Goal: Task Accomplishment & Management: Use online tool/utility

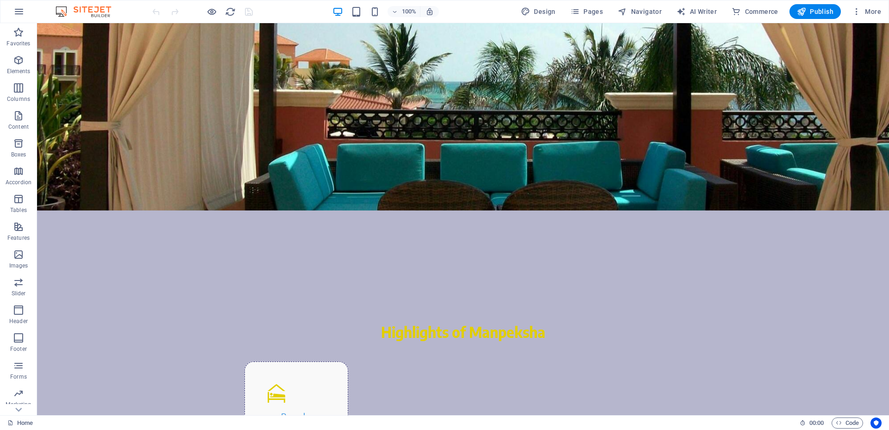
scroll to position [417, 0]
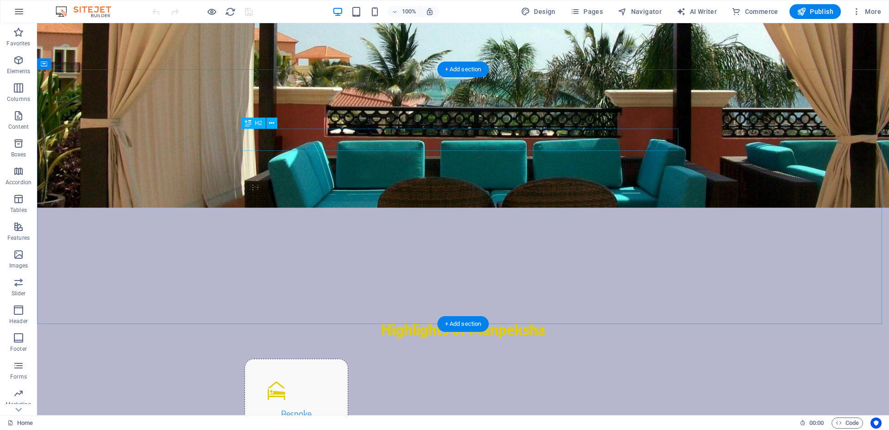
click at [507, 318] on div "Highlights of Manpeksha" at bounding box center [462, 329] width 437 height 22
click at [269, 125] on icon at bounding box center [271, 124] width 5 height 10
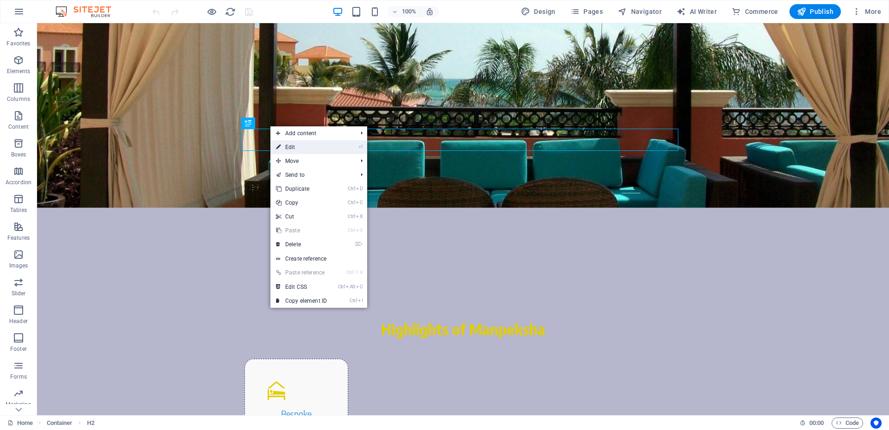
click at [305, 144] on link "⏎ Edit" at bounding box center [301, 147] width 62 height 14
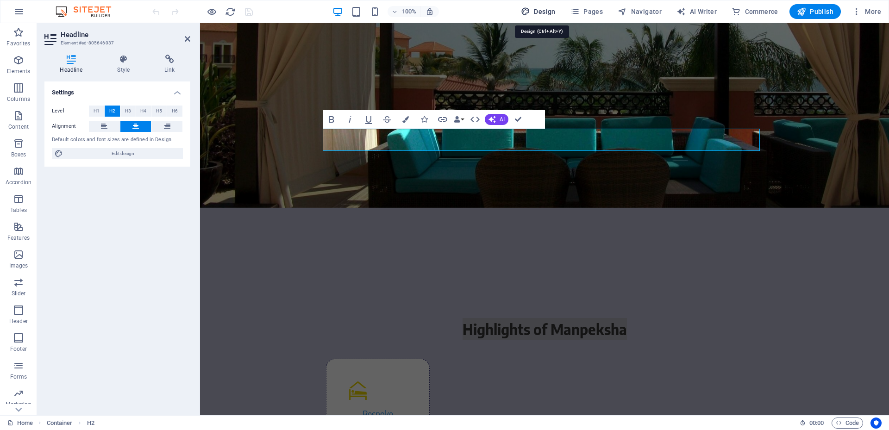
click at [536, 8] on span "Design" at bounding box center [538, 11] width 35 height 9
select select "rem"
select select "400"
select select "px"
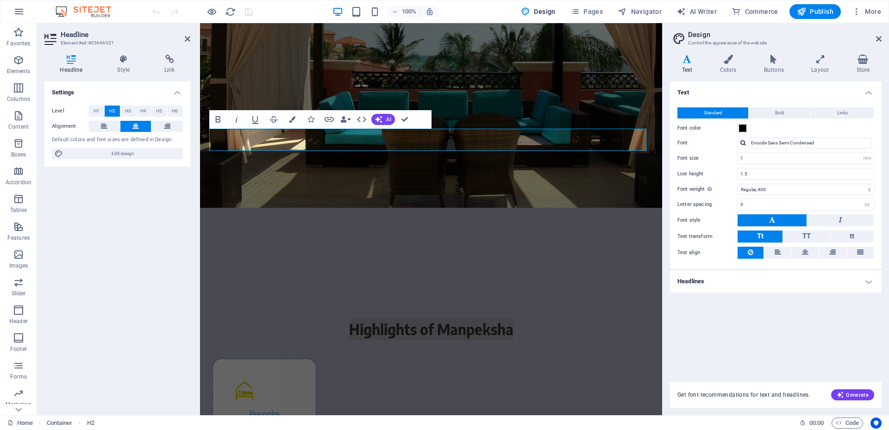
click at [744, 280] on h4 "Headlines" at bounding box center [776, 281] width 212 height 22
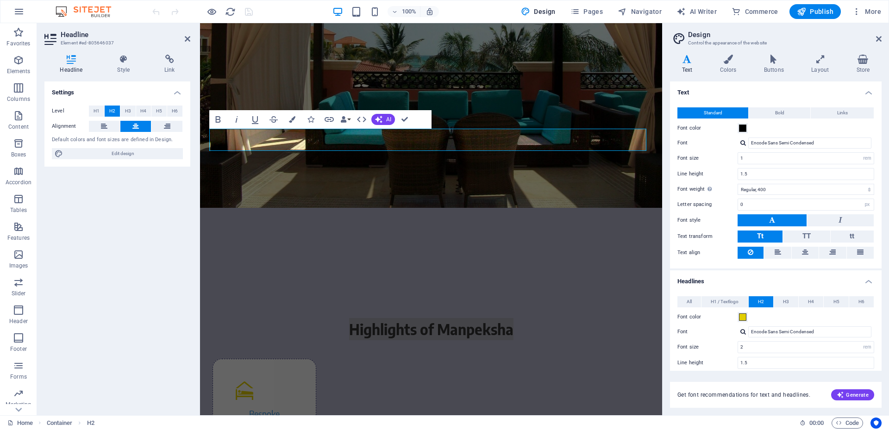
scroll to position [46, 0]
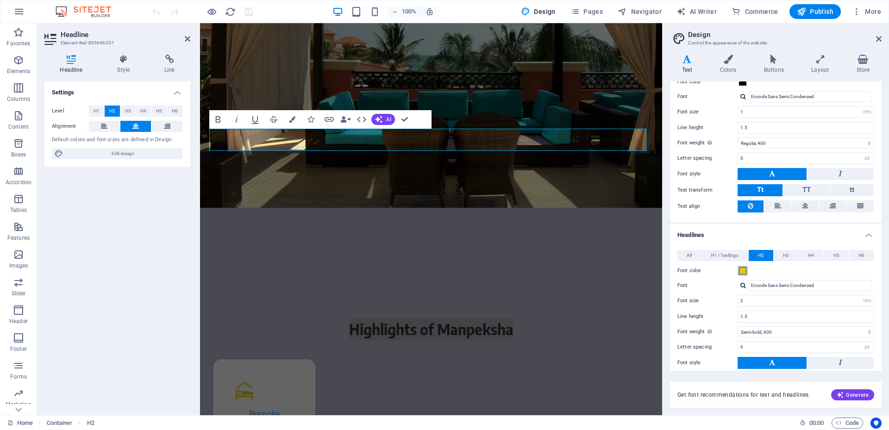
click at [743, 268] on span at bounding box center [742, 270] width 7 height 7
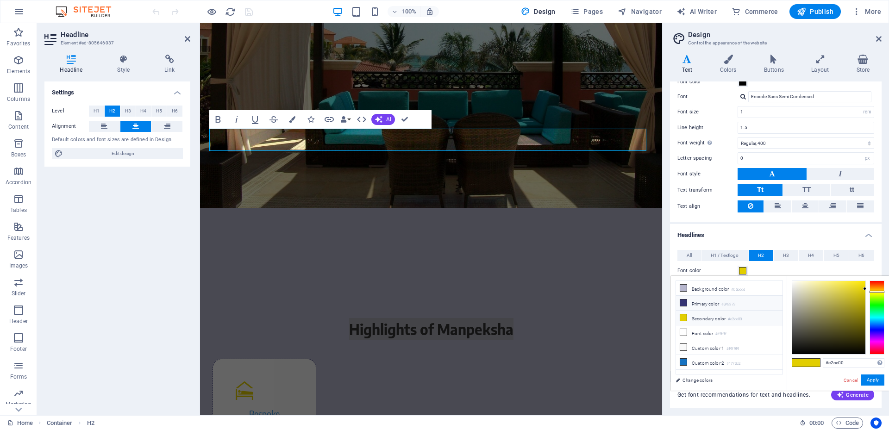
click at [718, 305] on li "Primary color #343373" at bounding box center [729, 303] width 106 height 15
type input "#343373"
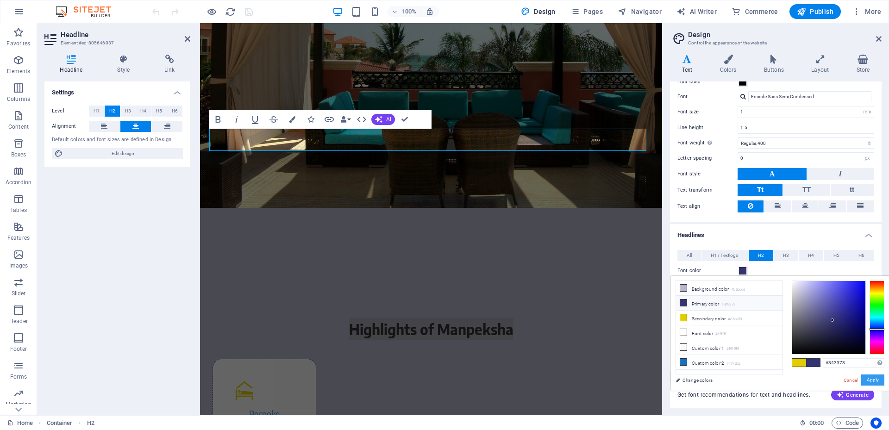
click at [871, 382] on button "Apply" at bounding box center [872, 380] width 23 height 11
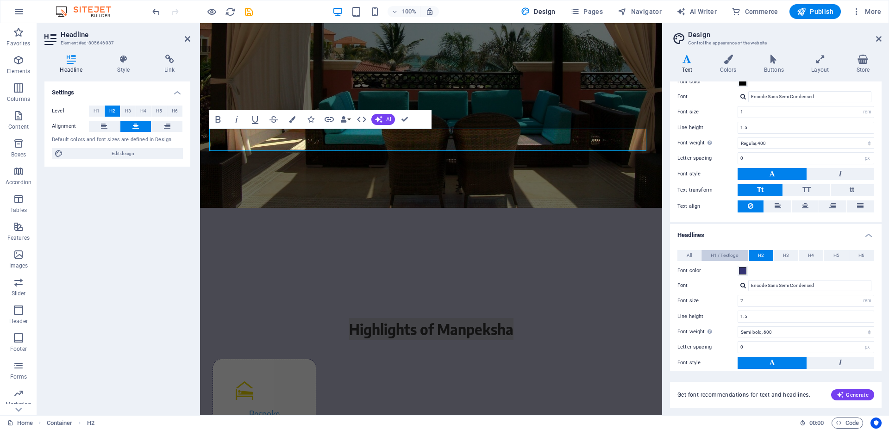
click at [734, 254] on span "H1 / Textlogo" at bounding box center [725, 255] width 28 height 11
click at [780, 257] on button "H3" at bounding box center [786, 255] width 25 height 11
click at [246, 8] on icon "save" at bounding box center [249, 11] width 11 height 11
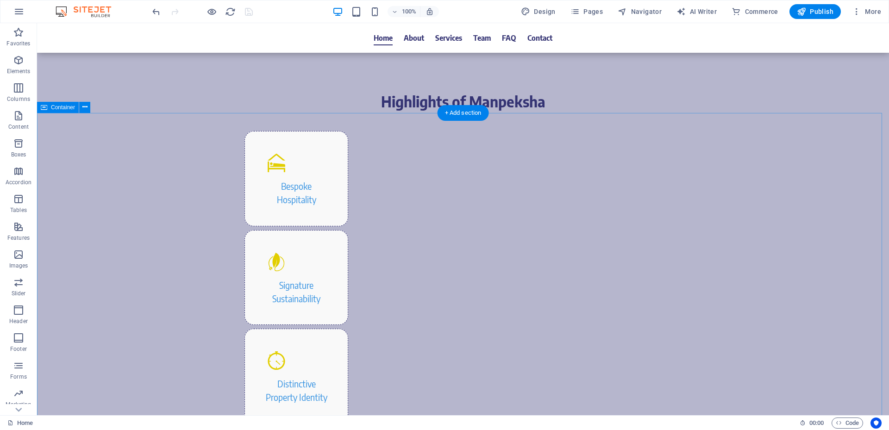
scroll to position [509, 0]
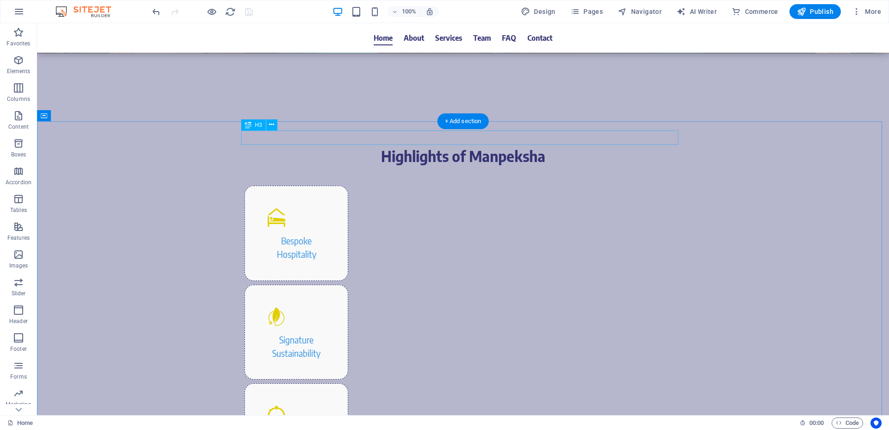
click at [272, 125] on icon at bounding box center [271, 125] width 5 height 10
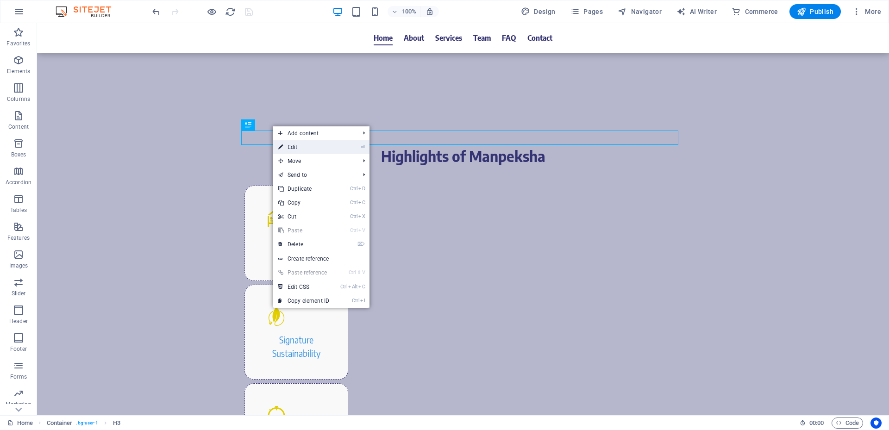
click at [294, 147] on link "⏎ Edit" at bounding box center [304, 147] width 62 height 14
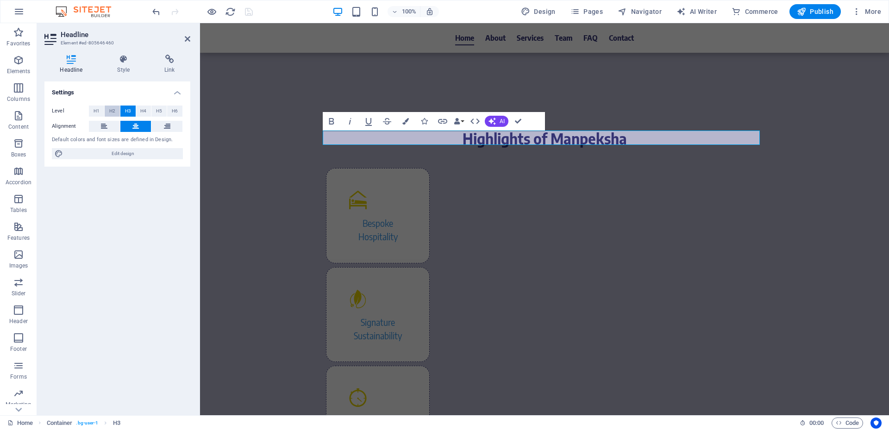
click at [113, 111] on span "H2" at bounding box center [112, 111] width 6 height 11
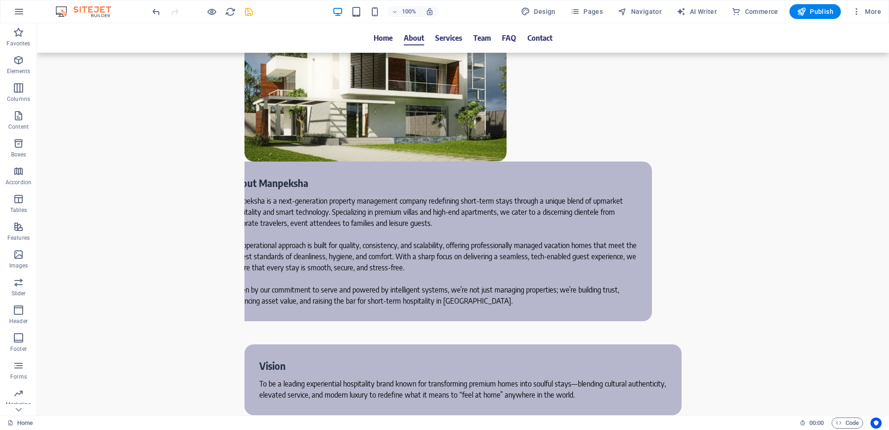
scroll to position [1204, 0]
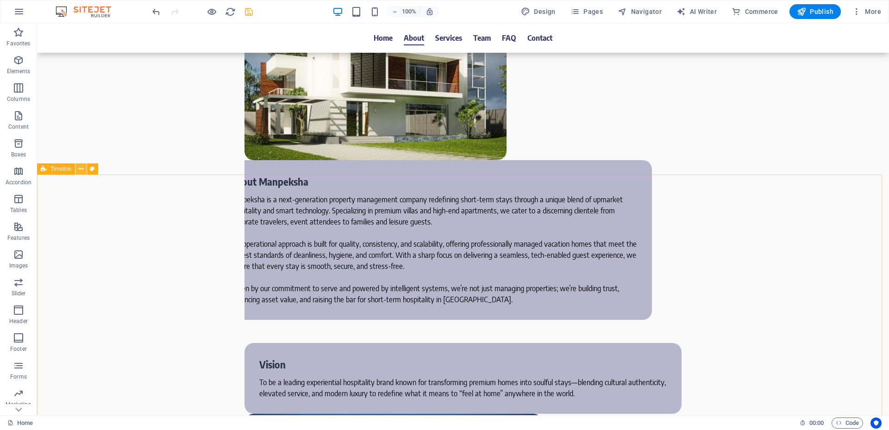
click at [81, 170] on icon at bounding box center [80, 169] width 5 height 10
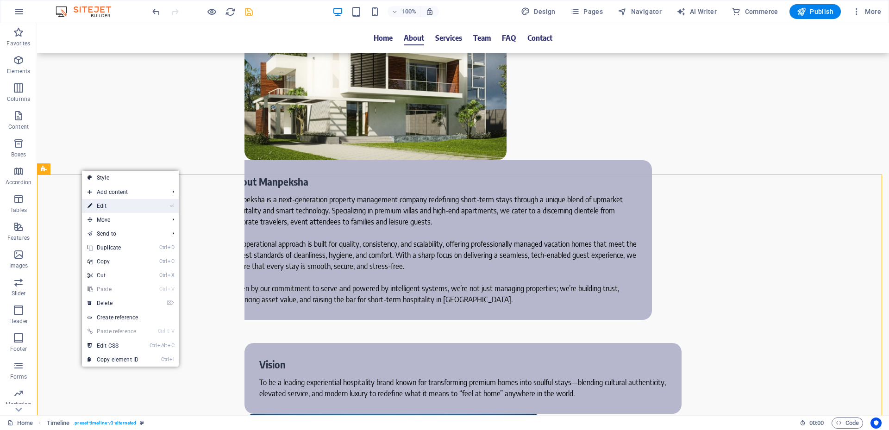
click at [100, 204] on link "⏎ Edit" at bounding box center [113, 206] width 62 height 14
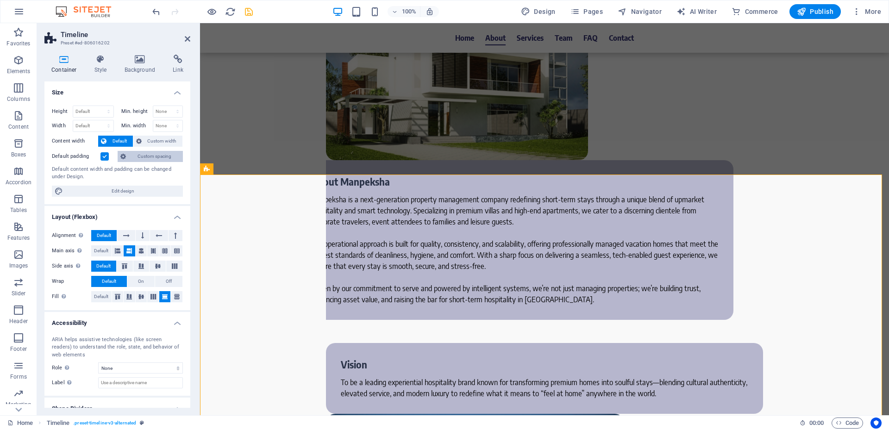
click at [150, 159] on span "Custom spacing" at bounding box center [154, 156] width 51 height 11
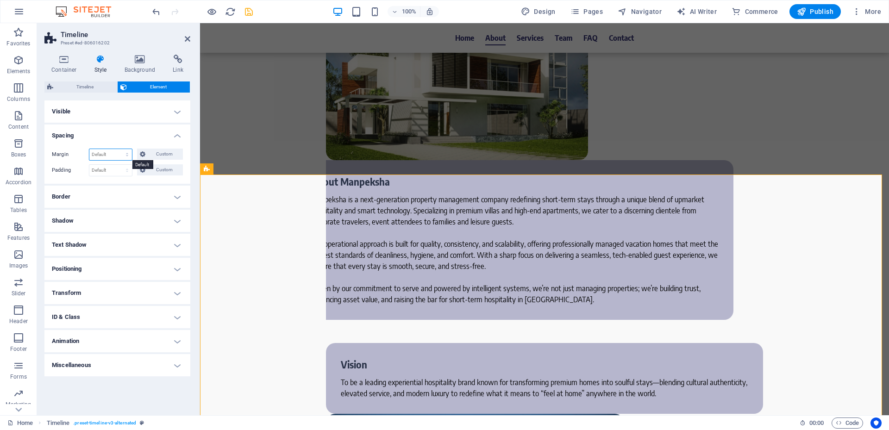
click at [130, 155] on select "Default auto px % rem vw vh Custom" at bounding box center [110, 154] width 43 height 11
click at [127, 171] on select "Default px rem % vh vw Custom" at bounding box center [110, 170] width 43 height 11
select select "px"
click at [119, 165] on select "Default px rem % vh vw Custom" at bounding box center [110, 170] width 43 height 11
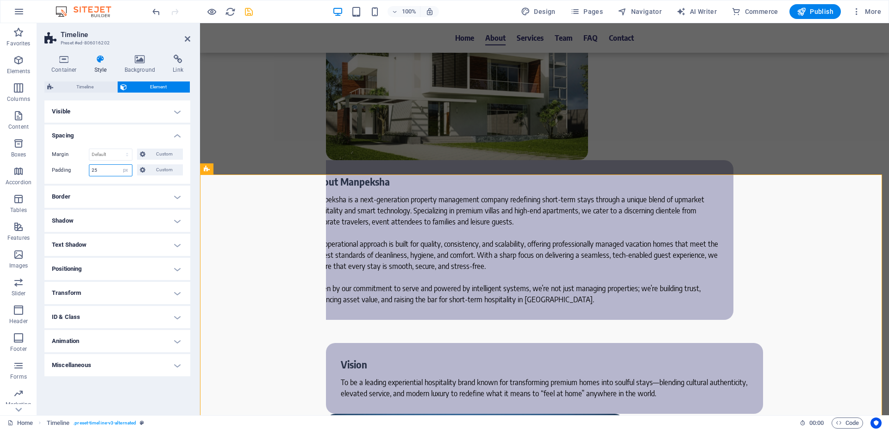
drag, startPoint x: 107, startPoint y: 170, endPoint x: 78, endPoint y: 170, distance: 28.7
click at [78, 170] on div "Padding 25 Default px rem % vh vw Custom Custom" at bounding box center [117, 170] width 131 height 12
click at [81, 174] on label "Padding" at bounding box center [70, 170] width 37 height 11
drag, startPoint x: 103, startPoint y: 171, endPoint x: 30, endPoint y: 171, distance: 73.6
click at [32, 171] on section "Favorites Elements Columns Content Boxes Accordion Tables Features Images Slide…" at bounding box center [444, 219] width 889 height 392
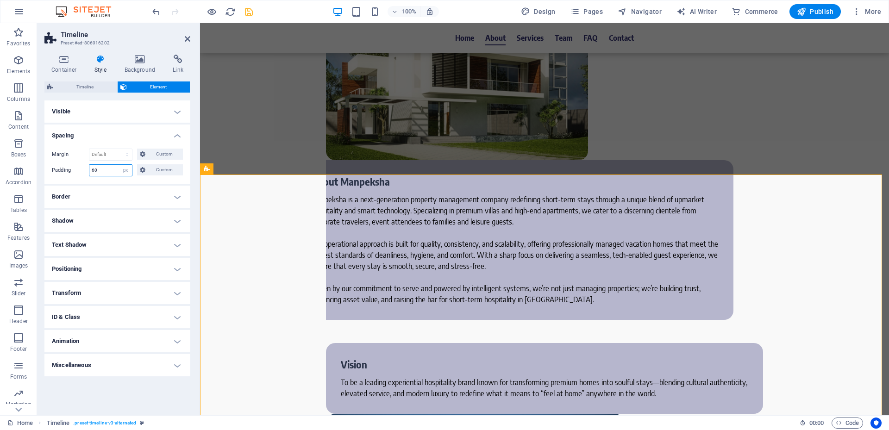
type input "60"
click at [77, 175] on label "Padding" at bounding box center [70, 170] width 37 height 11
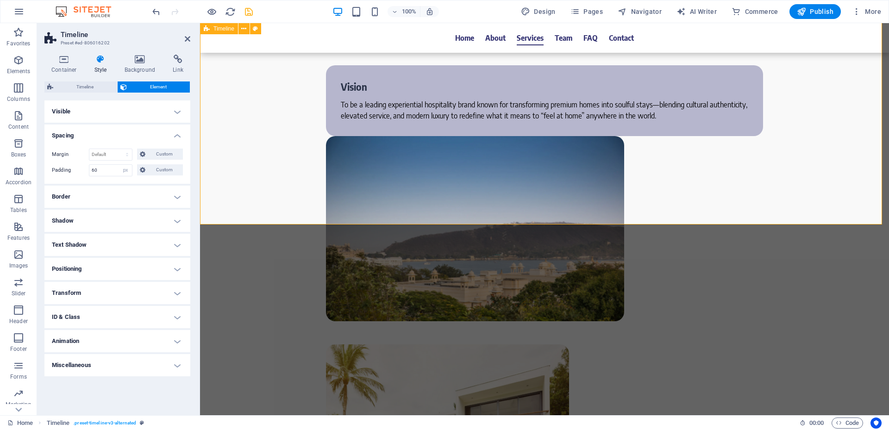
scroll to position [1574, 0]
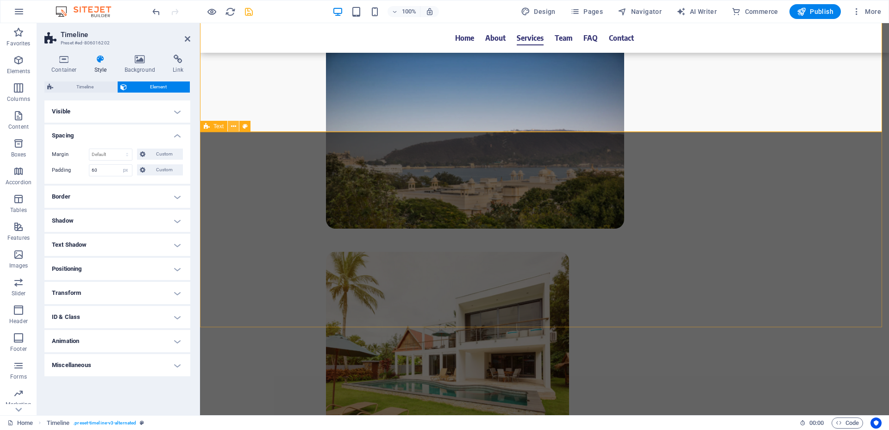
click at [231, 128] on icon at bounding box center [233, 127] width 5 height 10
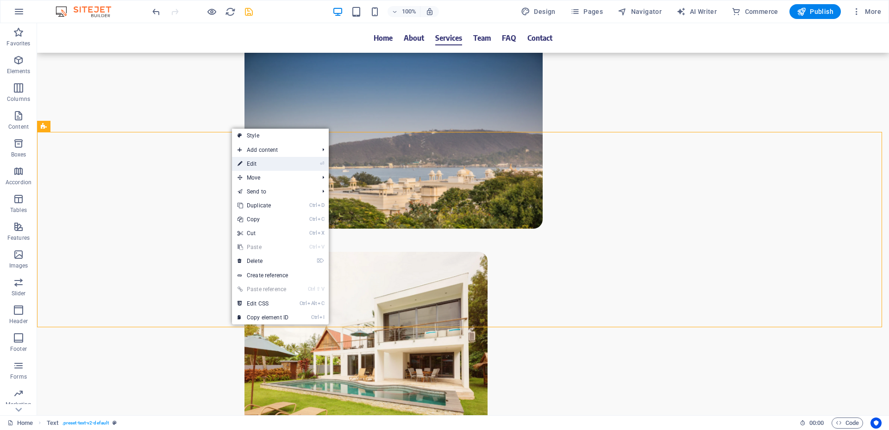
click at [265, 161] on link "⏎ Edit" at bounding box center [263, 164] width 62 height 14
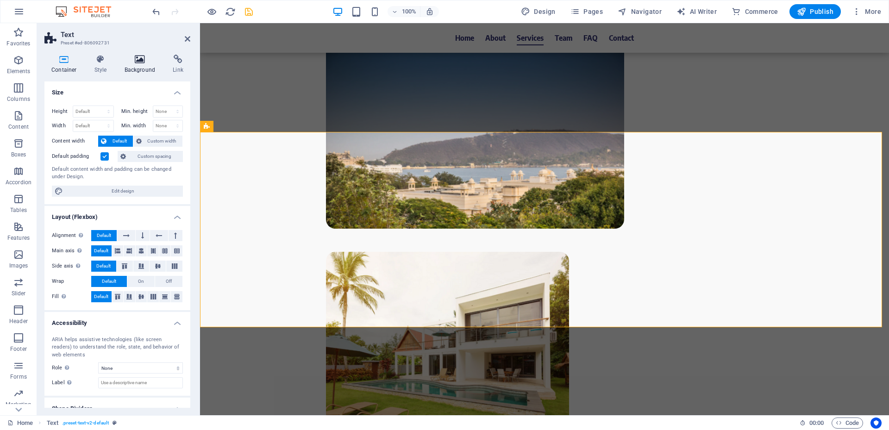
click at [143, 69] on h4 "Background" at bounding box center [142, 64] width 49 height 19
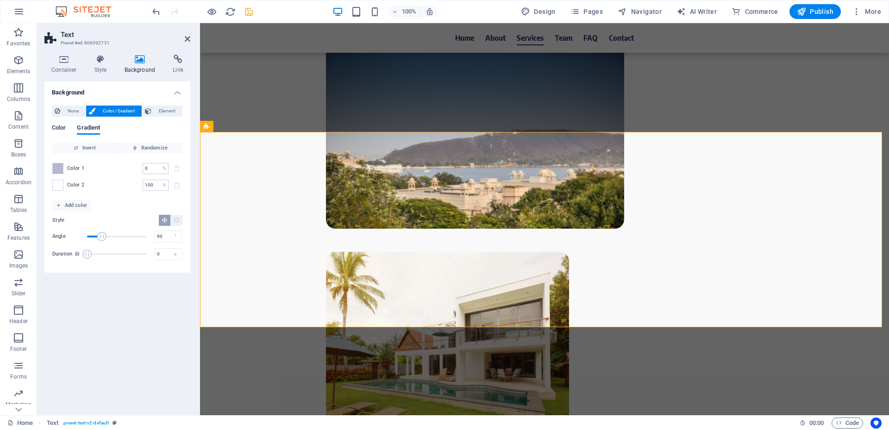
click at [63, 128] on span "Color" at bounding box center [59, 128] width 14 height 13
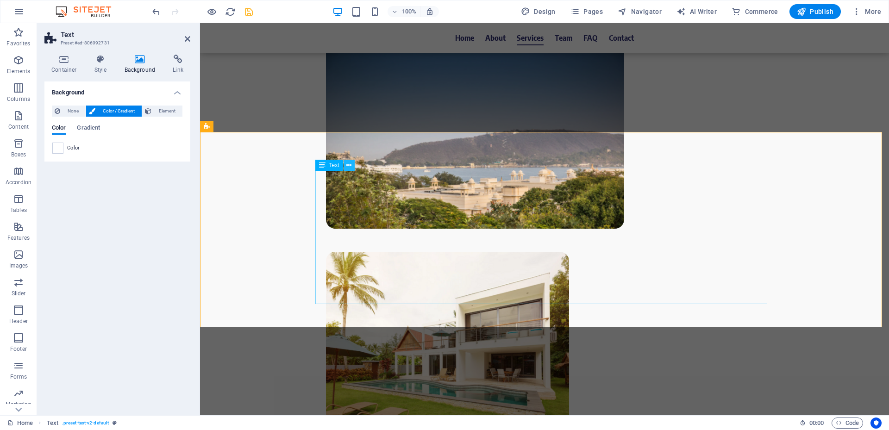
click at [350, 166] on icon at bounding box center [348, 166] width 5 height 10
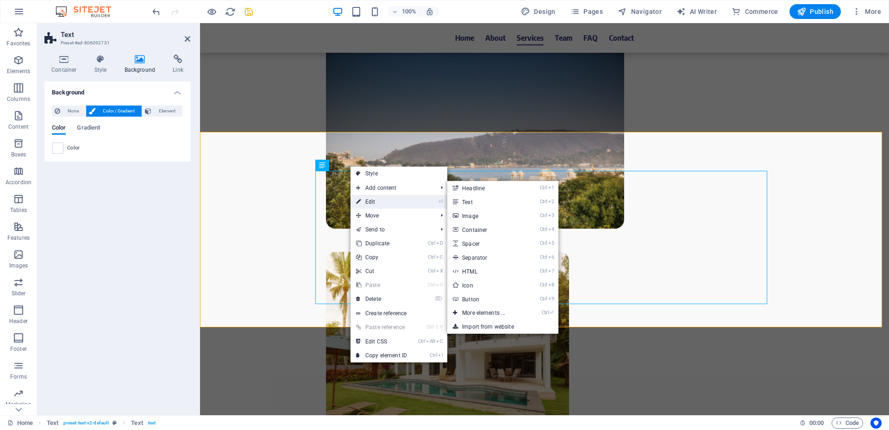
click at [390, 204] on link "⏎ Edit" at bounding box center [382, 202] width 62 height 14
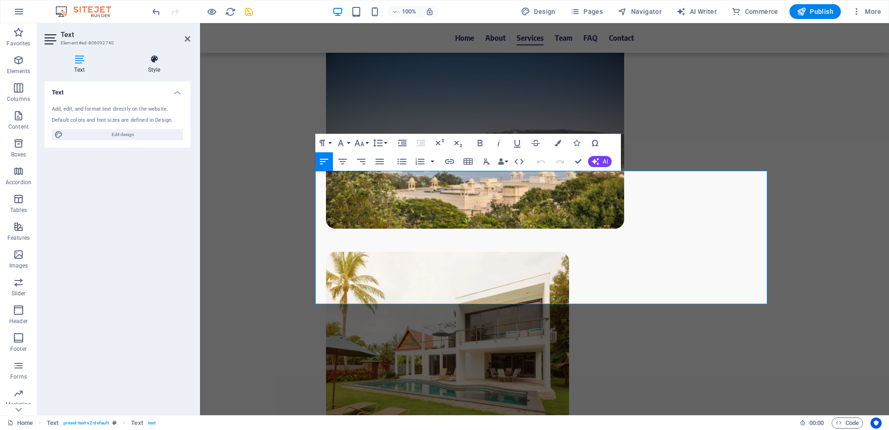
click at [157, 73] on h4 "Style" at bounding box center [154, 64] width 72 height 19
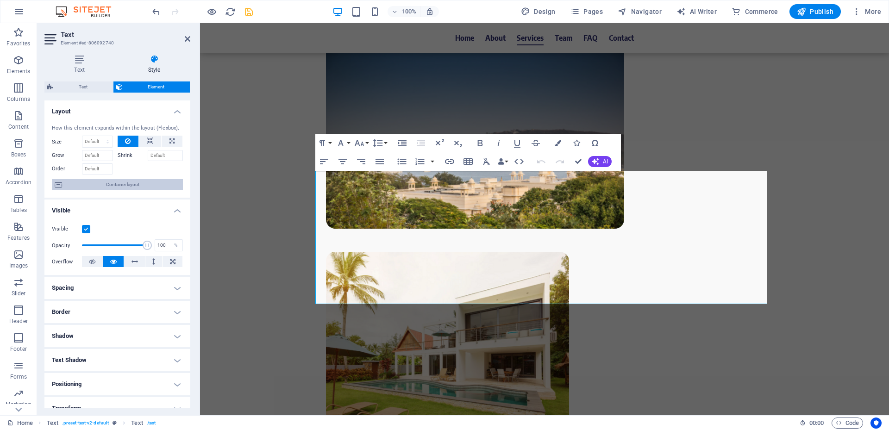
click at [131, 183] on span "Container layout" at bounding box center [122, 184] width 115 height 11
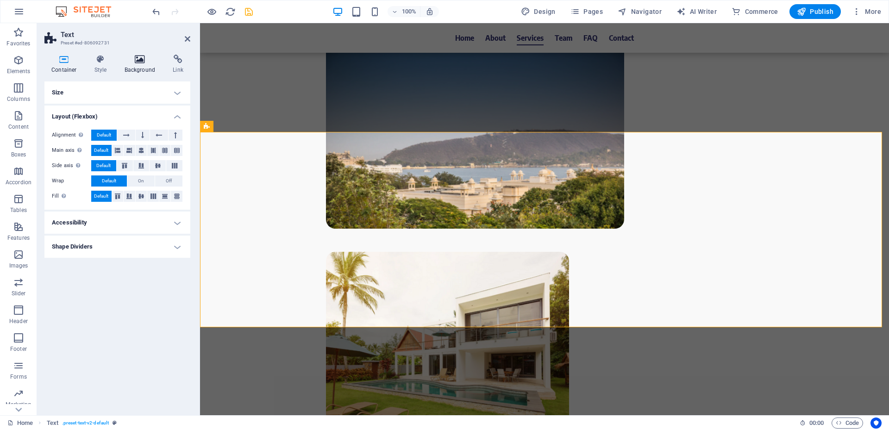
click at [144, 64] on h4 "Background" at bounding box center [142, 64] width 49 height 19
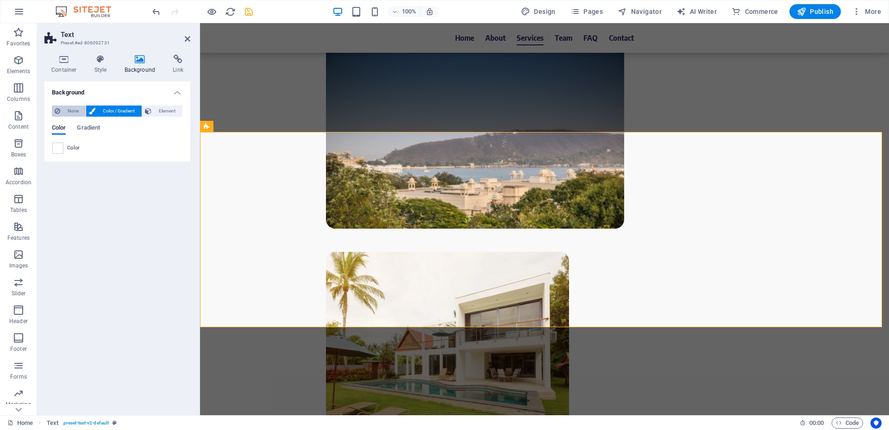
click at [62, 110] on button "None" at bounding box center [69, 111] width 34 height 11
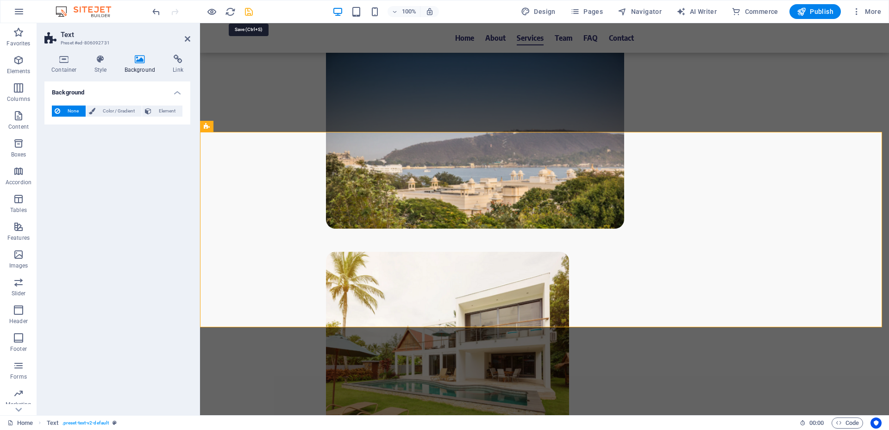
click at [247, 12] on icon "save" at bounding box center [249, 11] width 11 height 11
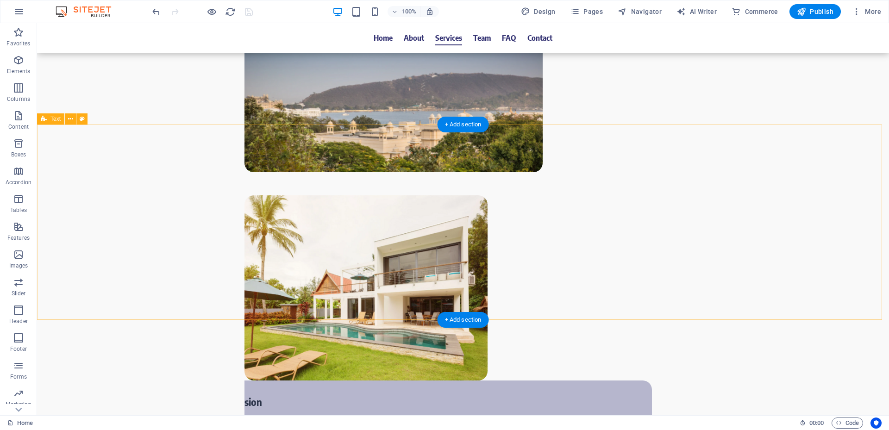
scroll to position [1713, 0]
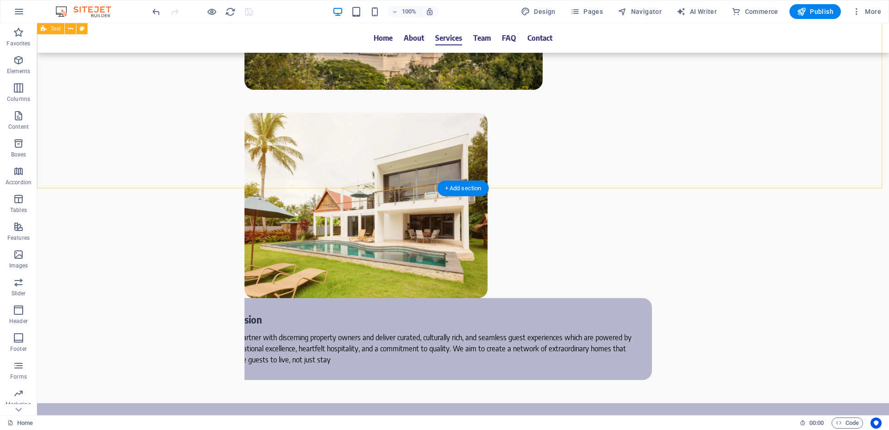
click at [460, 185] on div "+ Add section" at bounding box center [463, 189] width 51 height 16
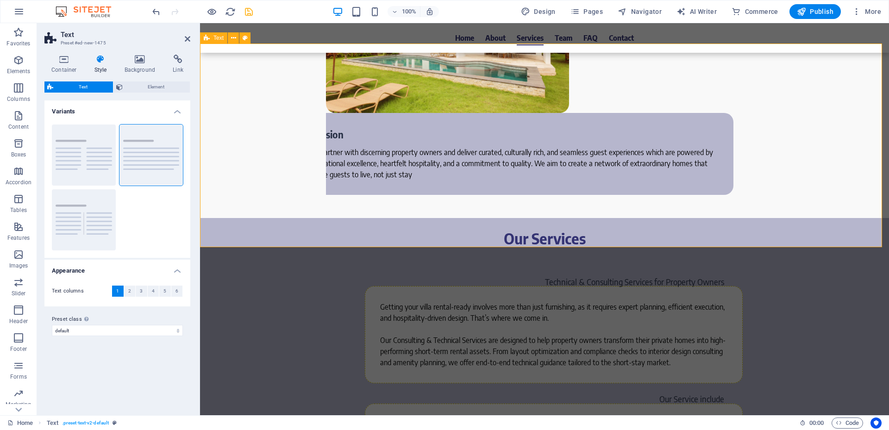
scroll to position [1760, 0]
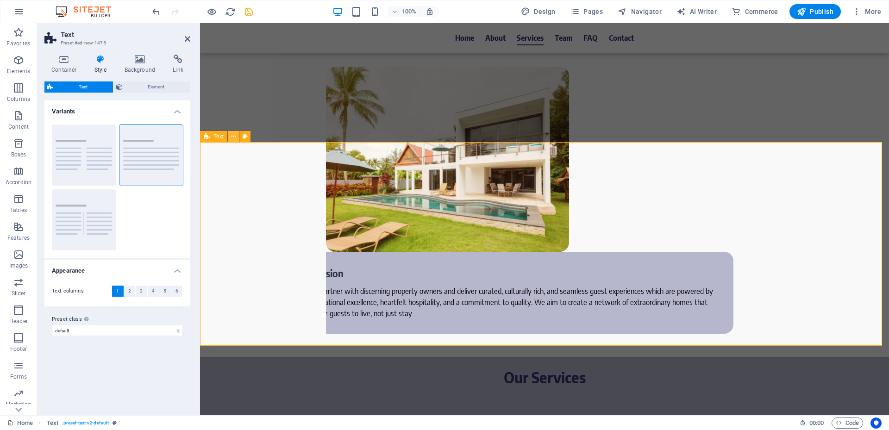
click at [233, 137] on icon at bounding box center [233, 137] width 5 height 10
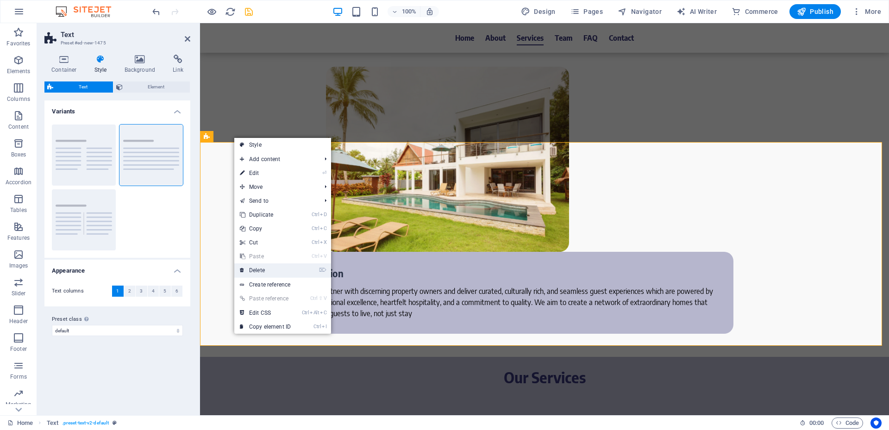
click at [265, 274] on link "⌦ Delete" at bounding box center [265, 270] width 62 height 14
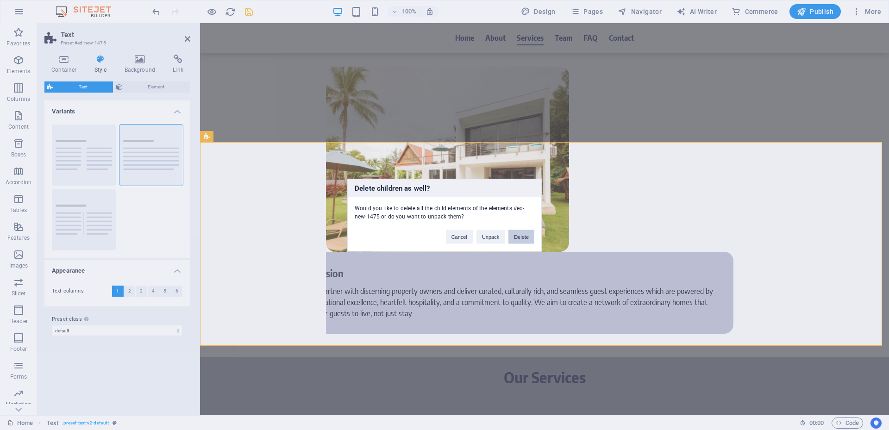
click at [524, 235] on button "Delete" at bounding box center [521, 237] width 26 height 14
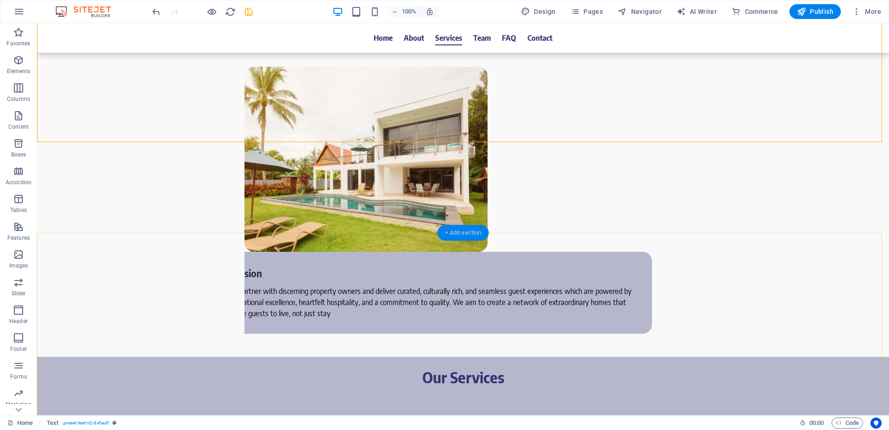
click at [451, 232] on div "+ Add section" at bounding box center [463, 233] width 51 height 16
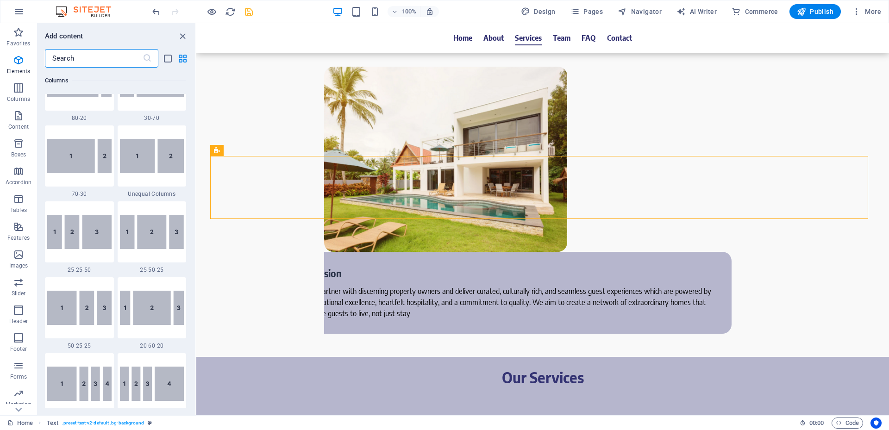
scroll to position [1620, 0]
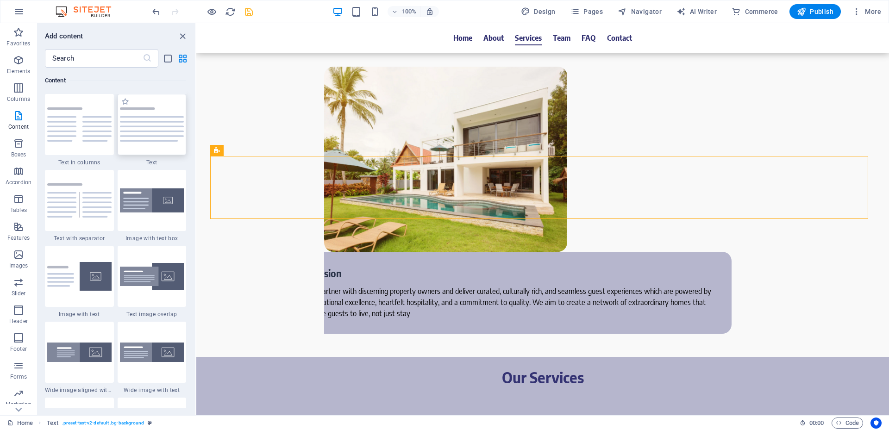
click at [158, 139] on img at bounding box center [152, 124] width 64 height 34
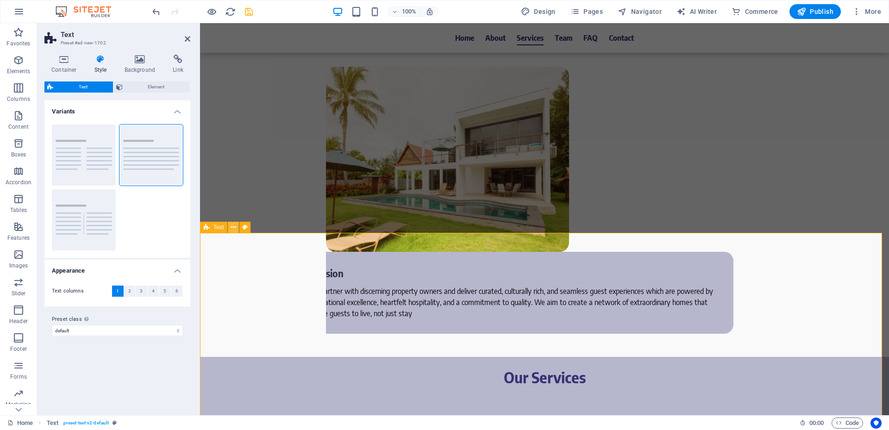
click at [232, 227] on icon at bounding box center [233, 228] width 5 height 10
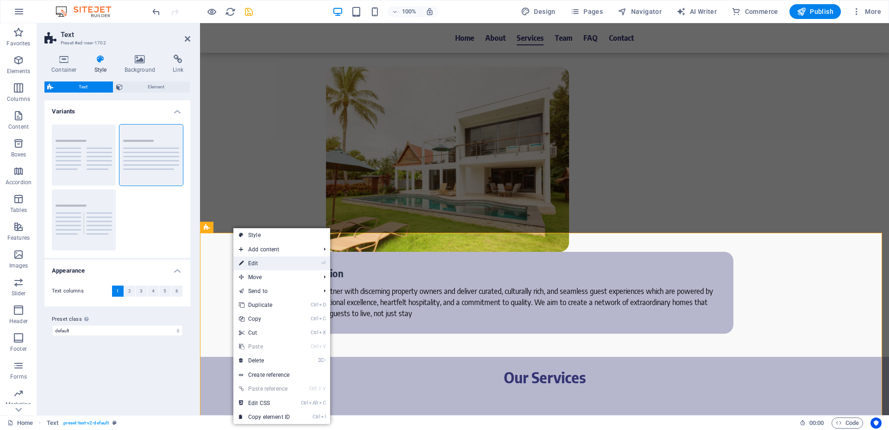
click at [257, 261] on link "⏎ Edit" at bounding box center [264, 264] width 62 height 14
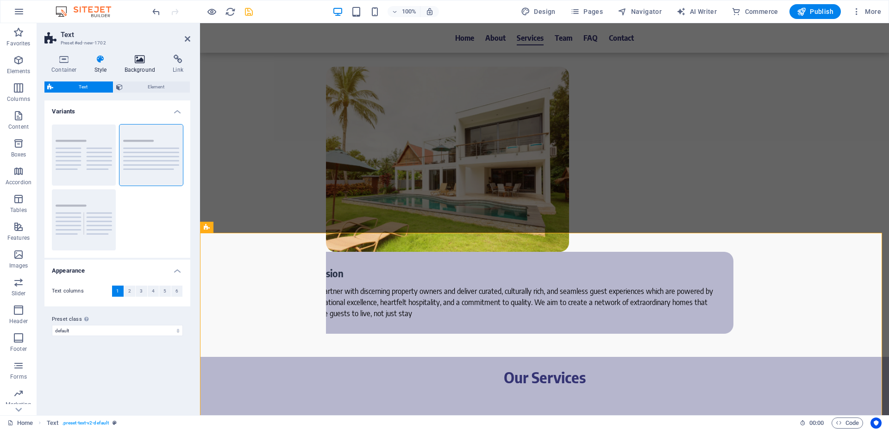
click at [141, 67] on h4 "Background" at bounding box center [142, 64] width 49 height 19
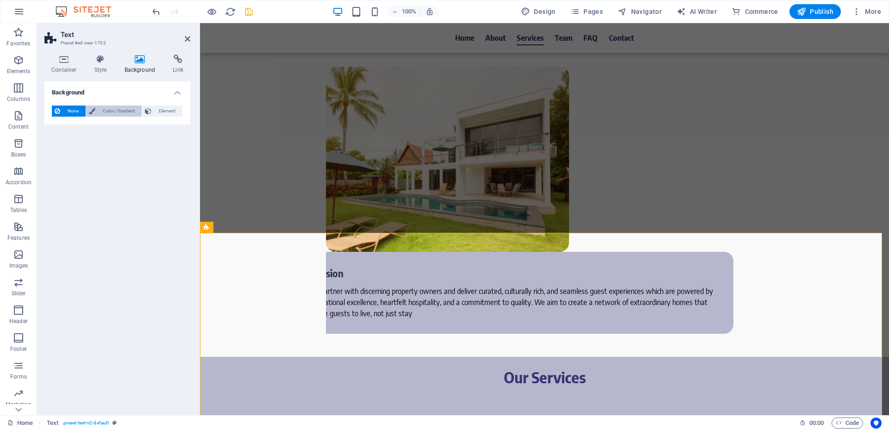
click at [101, 115] on span "Color / Gradient" at bounding box center [118, 111] width 41 height 11
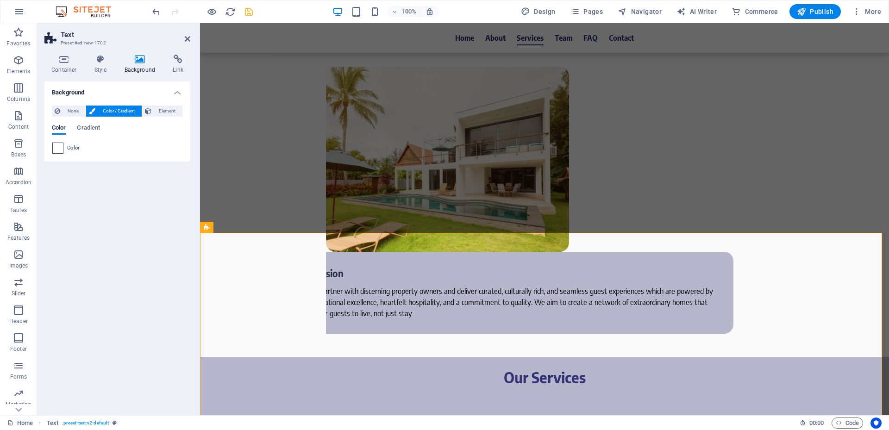
click at [58, 152] on span at bounding box center [58, 148] width 10 height 10
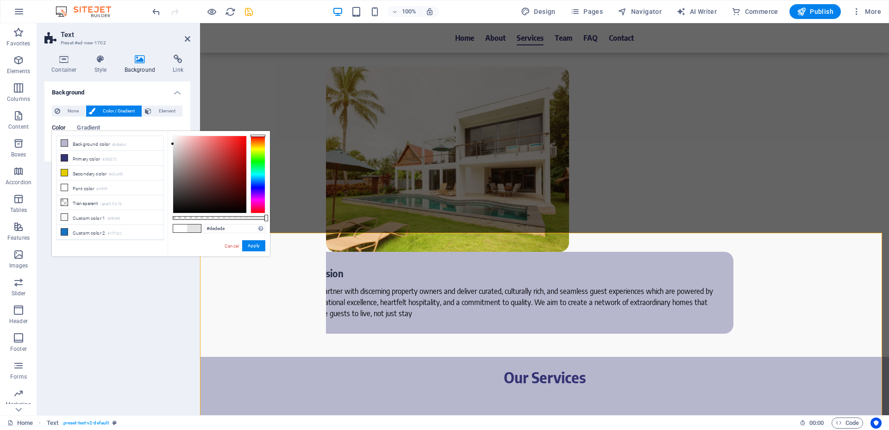
type input "#dbdbdb"
drag, startPoint x: 173, startPoint y: 135, endPoint x: 170, endPoint y: 146, distance: 11.9
click at [170, 146] on div "#dbdbdb Supported formats #0852ed rgb(8, 82, 237) rgba(8, 82, 237, 90%) hsv(221…" at bounding box center [219, 261] width 102 height 260
click at [259, 249] on button "Apply" at bounding box center [253, 245] width 23 height 11
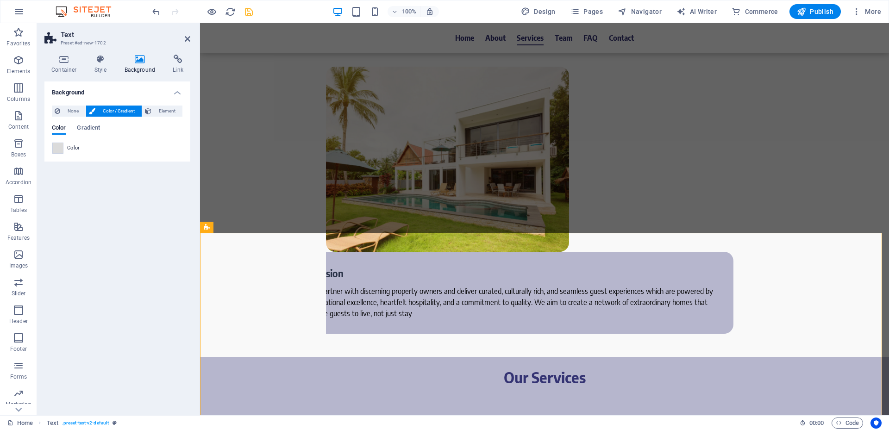
click at [95, 76] on div "Container Style Background Link Size Height Default px rem % vh vw Min. height …" at bounding box center [117, 231] width 146 height 353
click at [106, 71] on h4 "Style" at bounding box center [103, 64] width 30 height 19
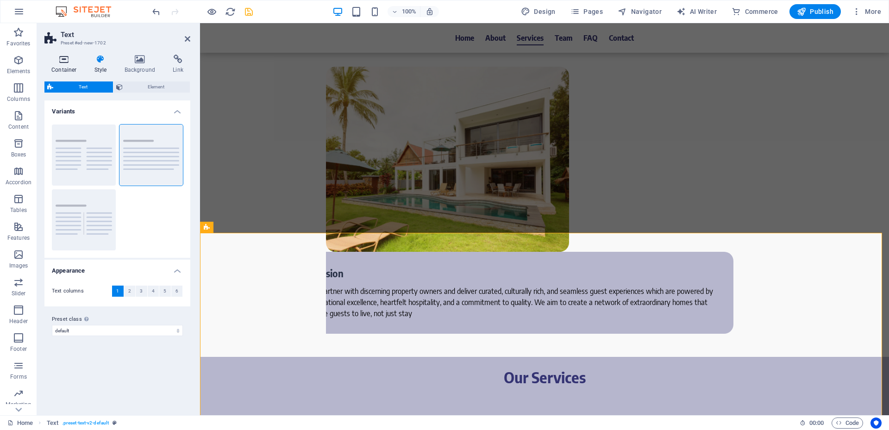
click at [66, 67] on h4 "Container" at bounding box center [65, 64] width 43 height 19
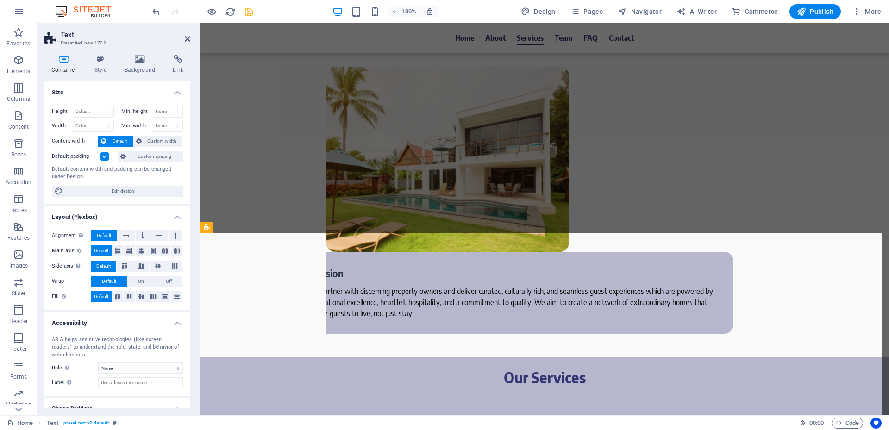
click at [103, 157] on label at bounding box center [104, 156] width 8 height 8
click at [0, 0] on input "Default padding" at bounding box center [0, 0] width 0 height 0
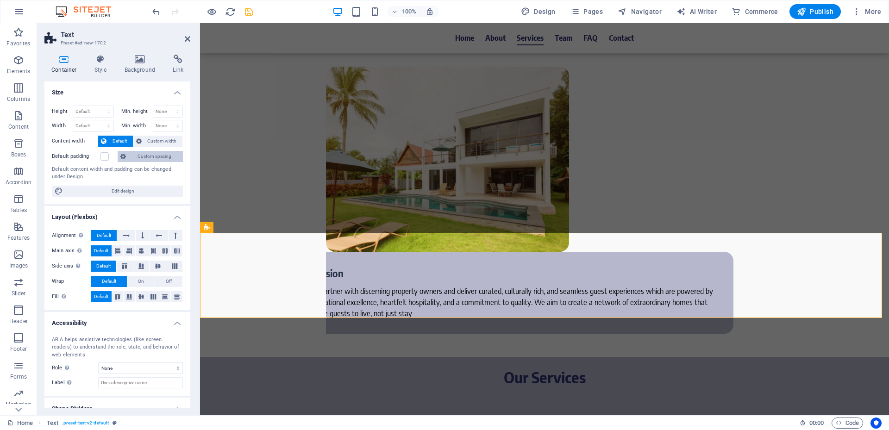
click at [157, 157] on span "Custom spacing" at bounding box center [154, 156] width 51 height 11
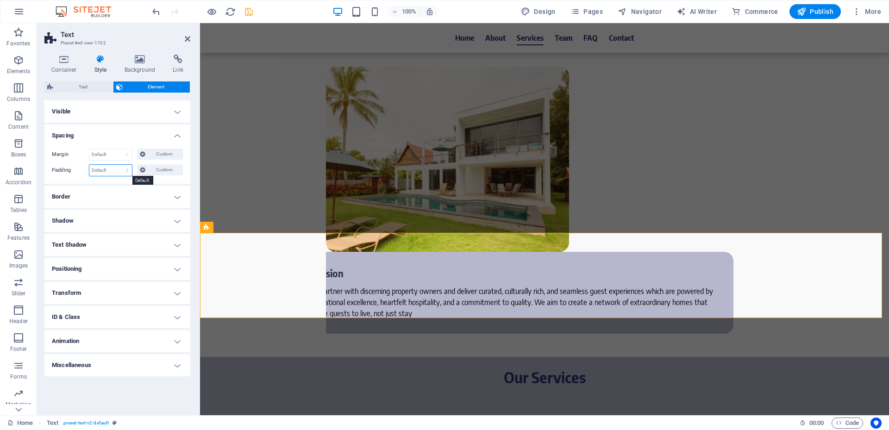
click at [107, 166] on select "Default px rem % vh vw Custom" at bounding box center [110, 170] width 43 height 11
select select "px"
click at [119, 165] on select "Default px rem % vh vw Custom" at bounding box center [110, 170] width 43 height 11
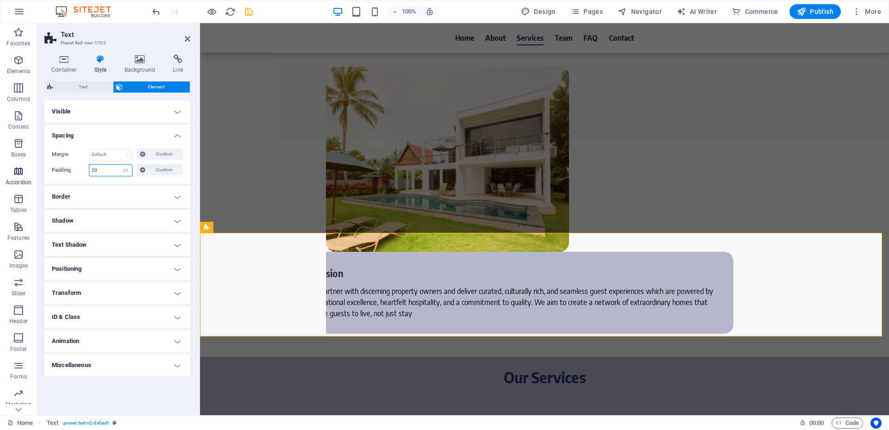
drag, startPoint x: 106, startPoint y: 169, endPoint x: 30, endPoint y: 185, distance: 78.1
click at [75, 173] on div "Padding 20 Default px rem % vh vw Custom Custom" at bounding box center [117, 170] width 131 height 12
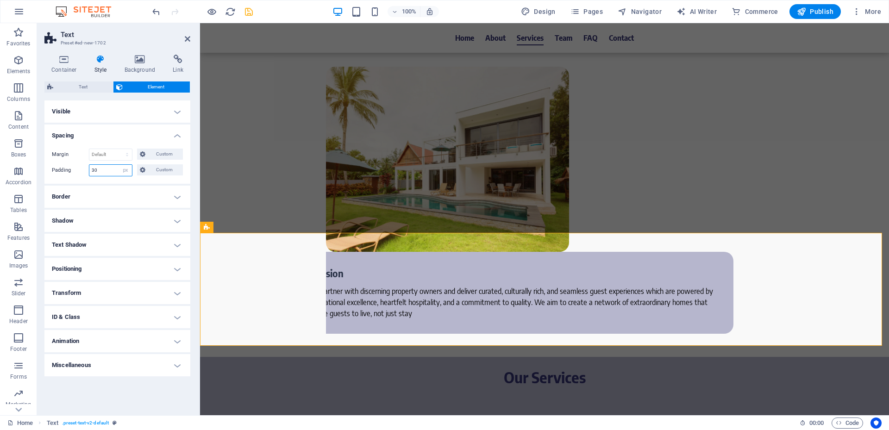
type input "30"
click at [61, 181] on div "Margin Default auto px % rem vw vh Custom Custom auto px % rem vw vh auto px % …" at bounding box center [117, 162] width 146 height 43
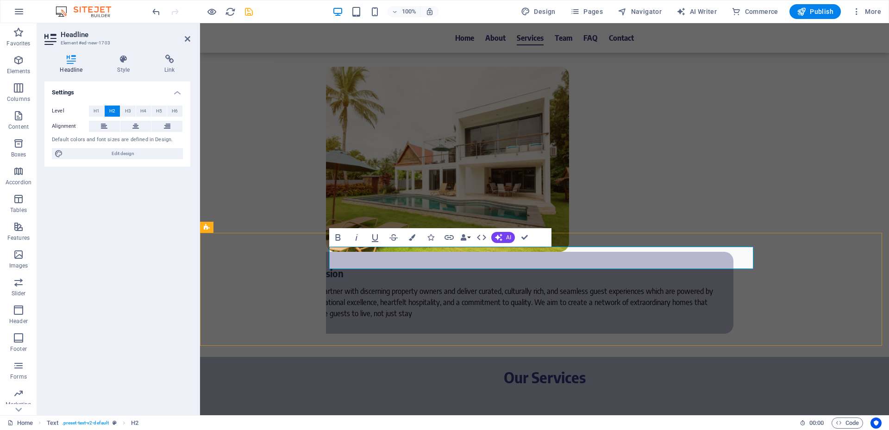
click at [139, 126] on button at bounding box center [135, 126] width 31 height 11
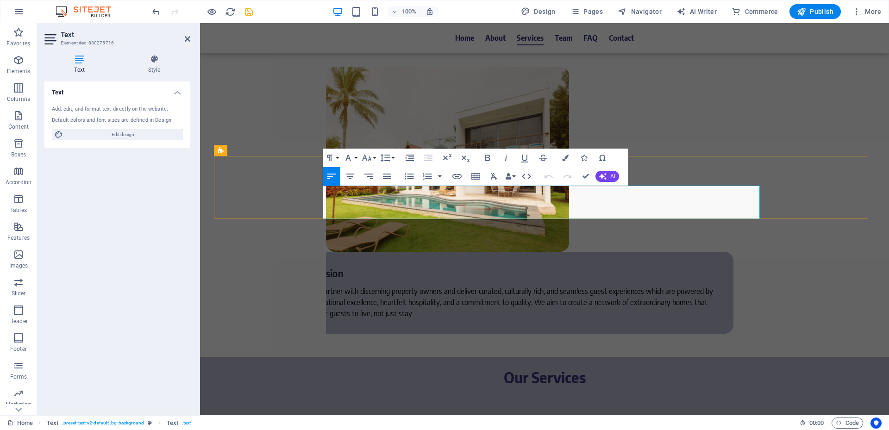
copy p "The vision behind [PERSON_NAME] is brought to life by a passionate trio of lead…"
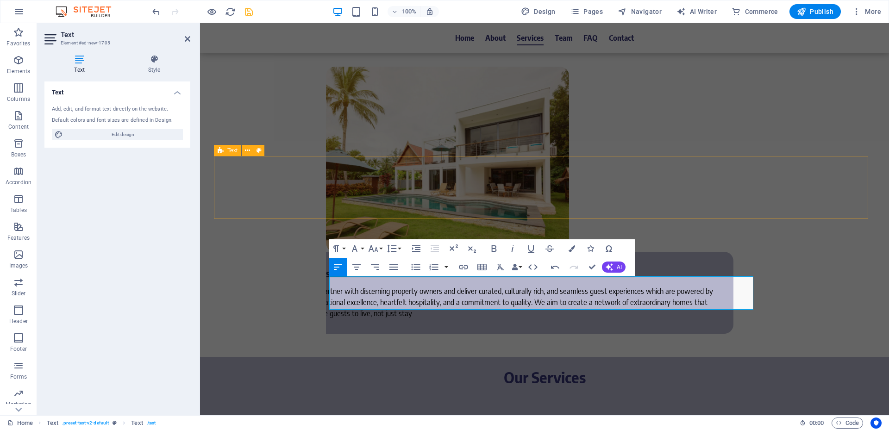
scroll to position [3021, 1]
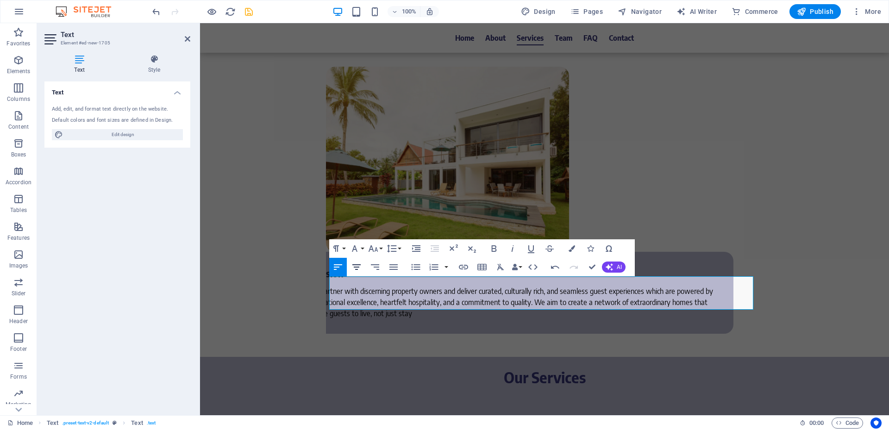
click at [360, 270] on icon "button" at bounding box center [356, 267] width 11 height 11
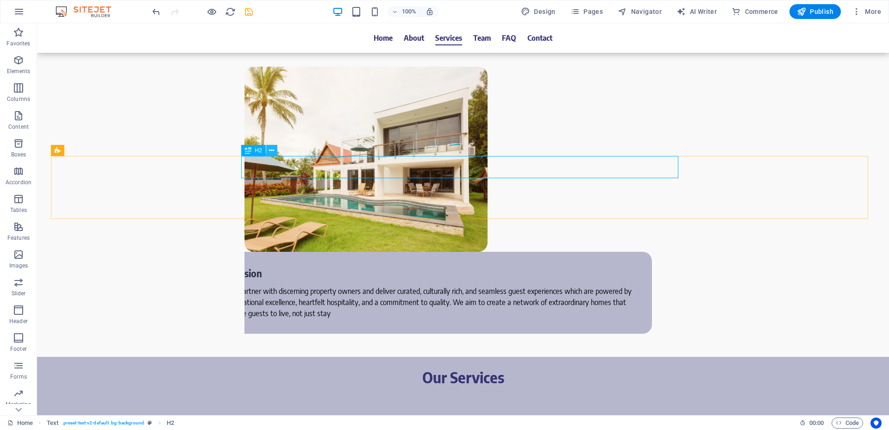
click at [276, 152] on button at bounding box center [271, 150] width 11 height 11
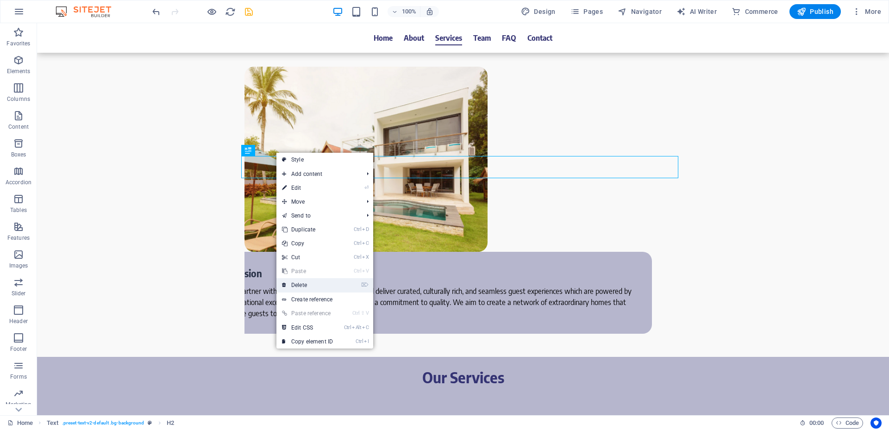
click at [316, 283] on link "⌦ Delete" at bounding box center [307, 285] width 62 height 14
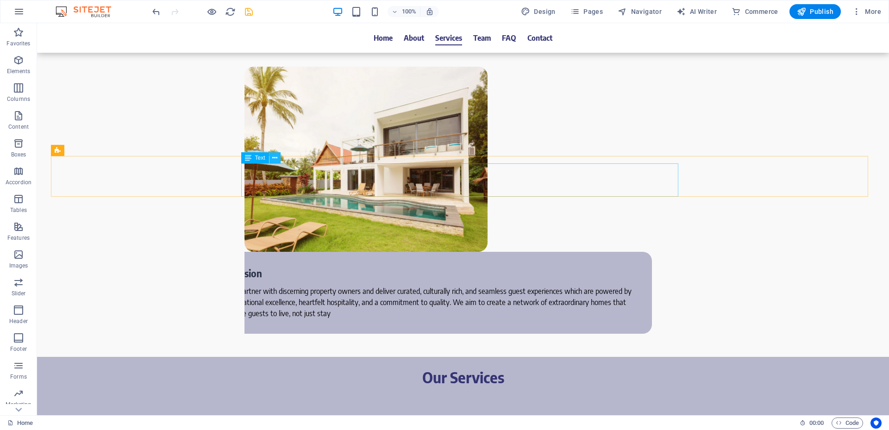
click at [277, 157] on icon at bounding box center [274, 158] width 5 height 10
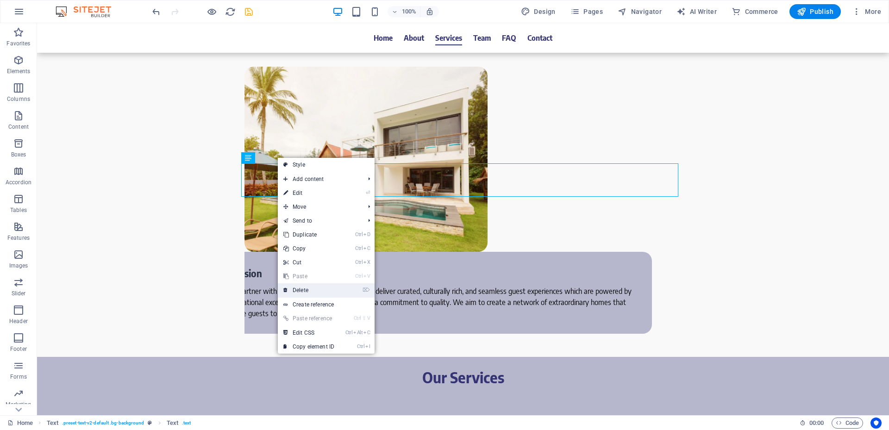
click at [306, 286] on link "⌦ Delete" at bounding box center [309, 290] width 62 height 14
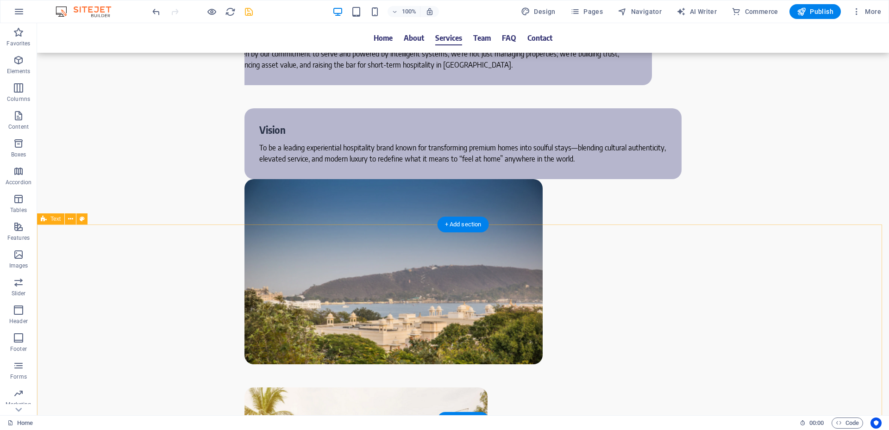
scroll to position [1435, 0]
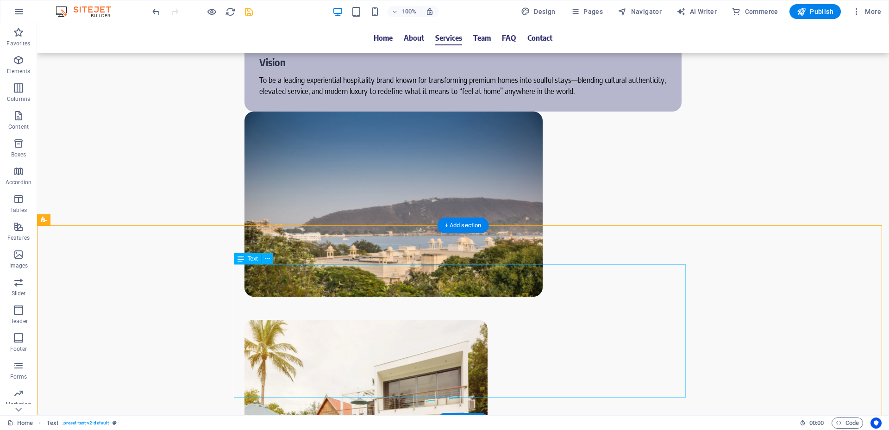
scroll to position [1667, 0]
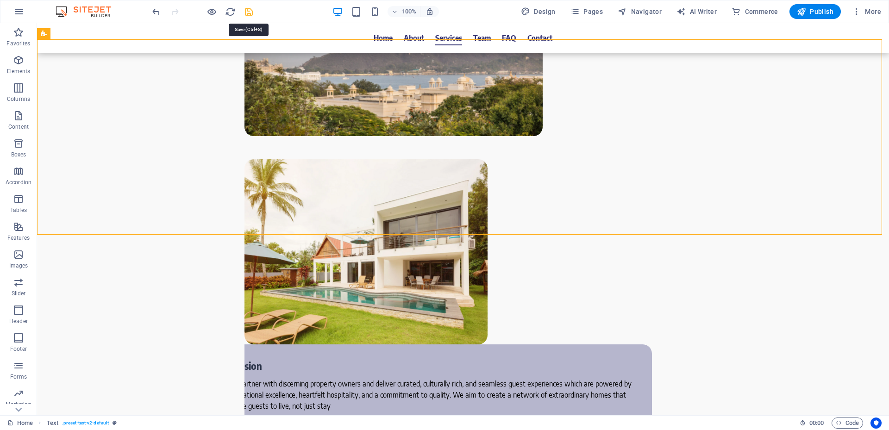
click at [251, 15] on icon "save" at bounding box center [249, 11] width 11 height 11
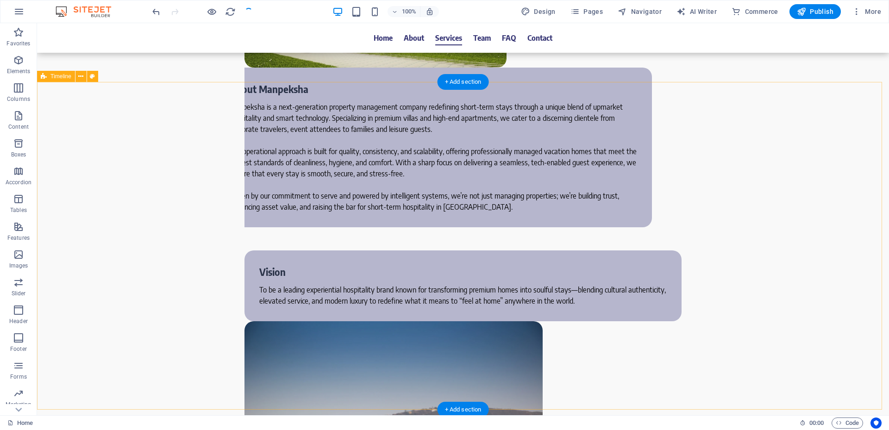
scroll to position [1482, 0]
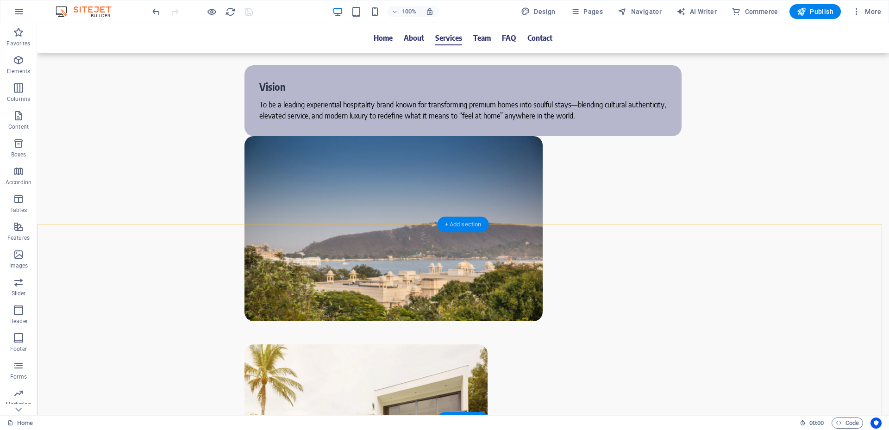
click at [477, 223] on div "+ Add section" at bounding box center [463, 225] width 51 height 16
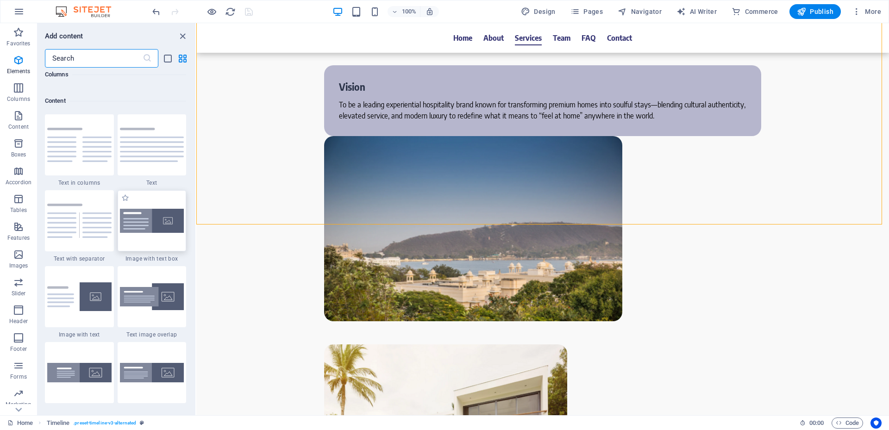
scroll to position [1620, 0]
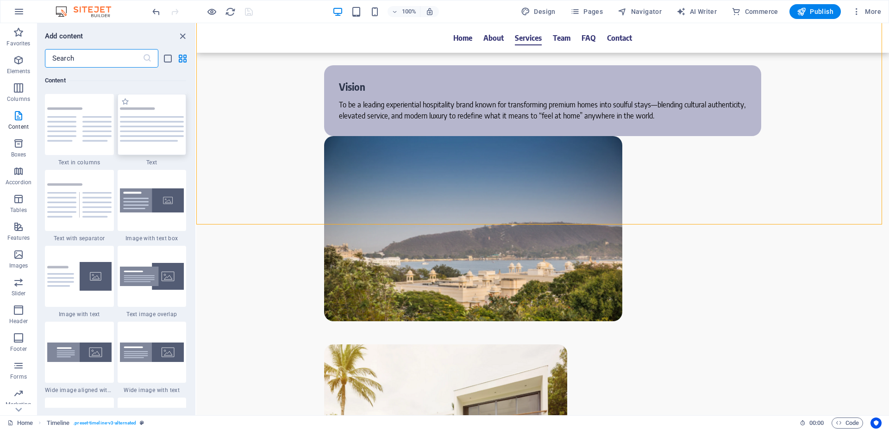
click at [150, 126] on img at bounding box center [152, 124] width 64 height 34
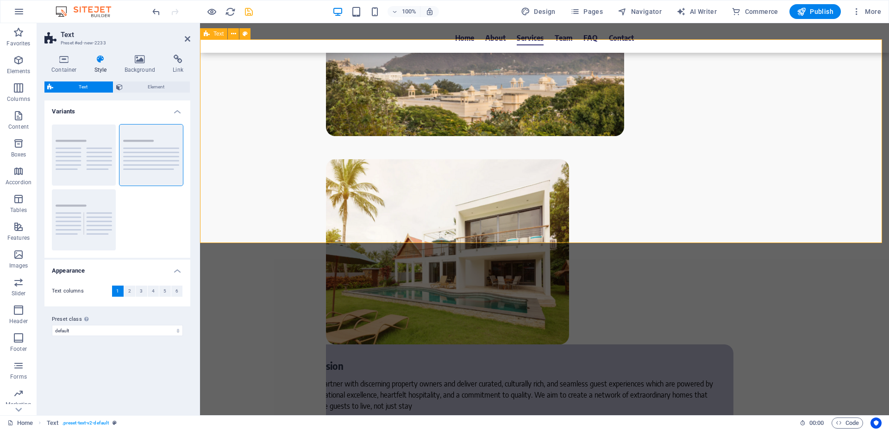
scroll to position [1760, 0]
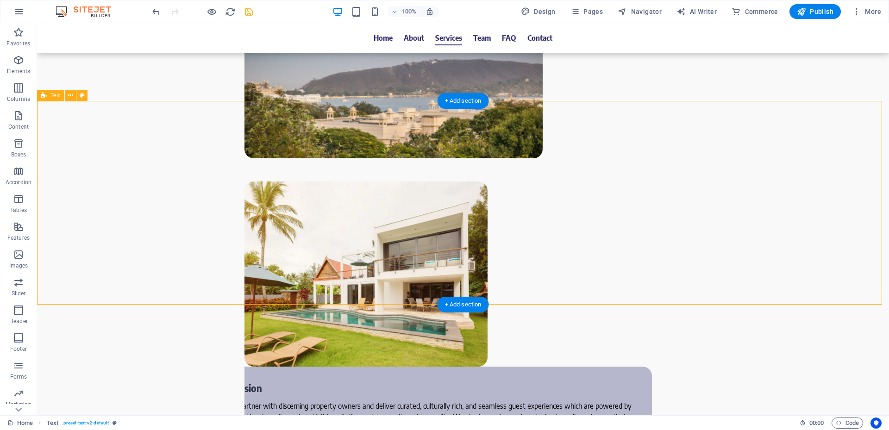
scroll to position [1574, 0]
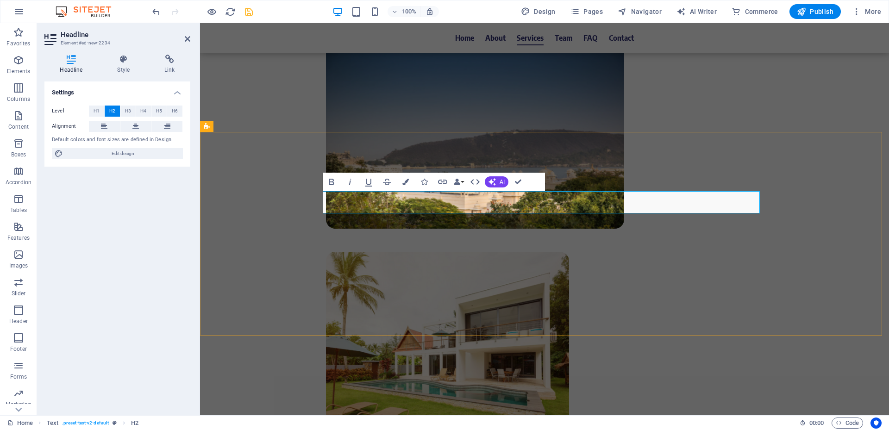
click at [135, 125] on icon at bounding box center [135, 126] width 6 height 11
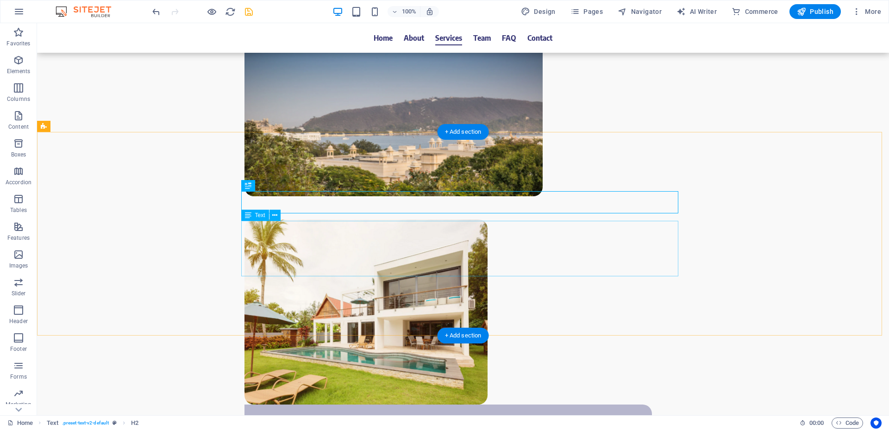
scroll to position [1667, 0]
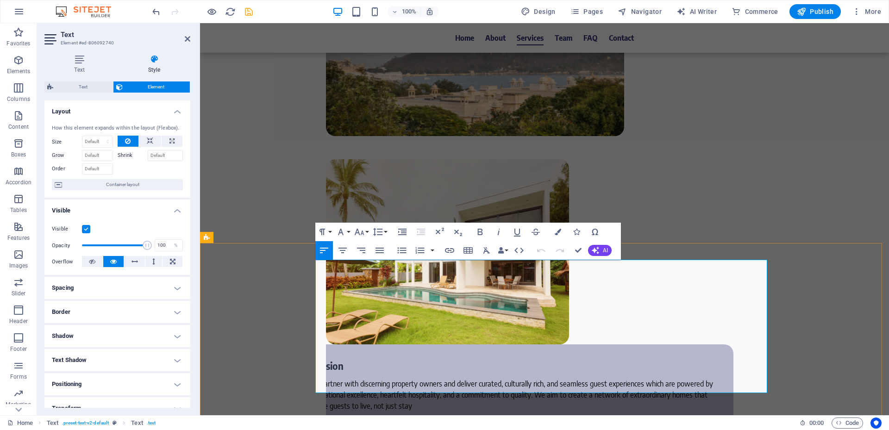
copy div "All our managed villas and apartments are unified under our flagship hospitalit…"
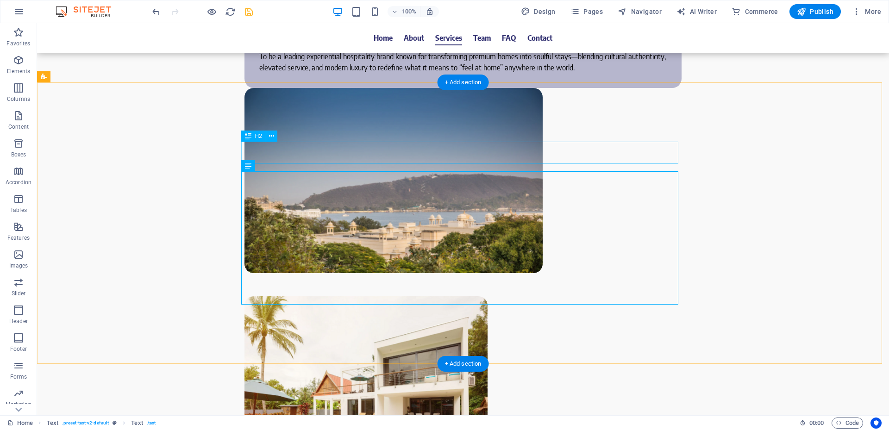
scroll to position [1528, 0]
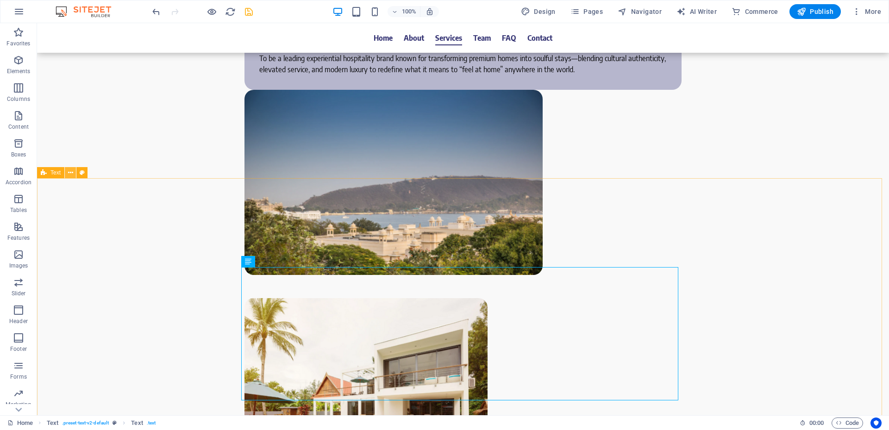
click at [69, 174] on icon at bounding box center [70, 173] width 5 height 10
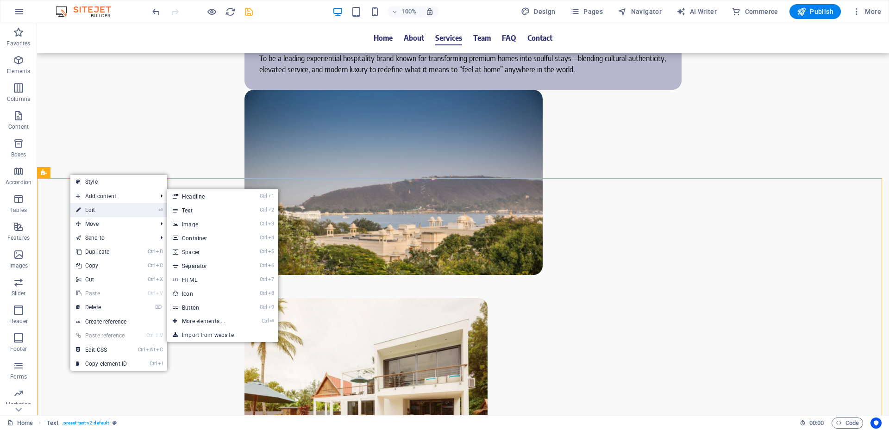
click at [106, 206] on link "⏎ Edit" at bounding box center [101, 210] width 62 height 14
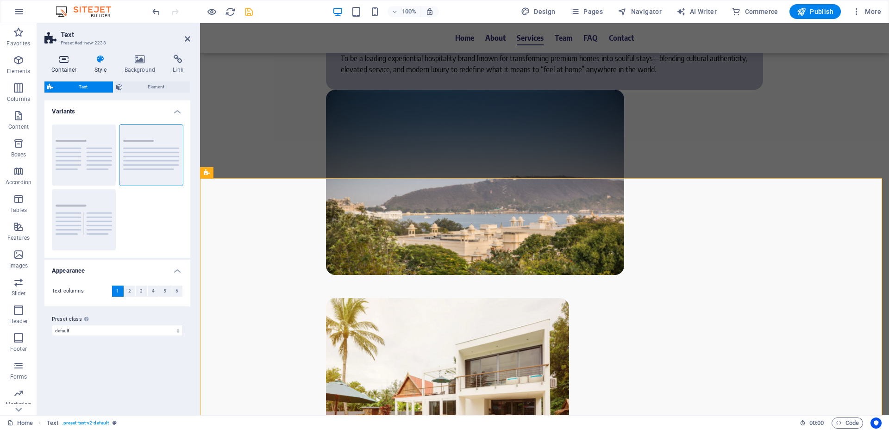
click at [67, 67] on h4 "Container" at bounding box center [65, 64] width 43 height 19
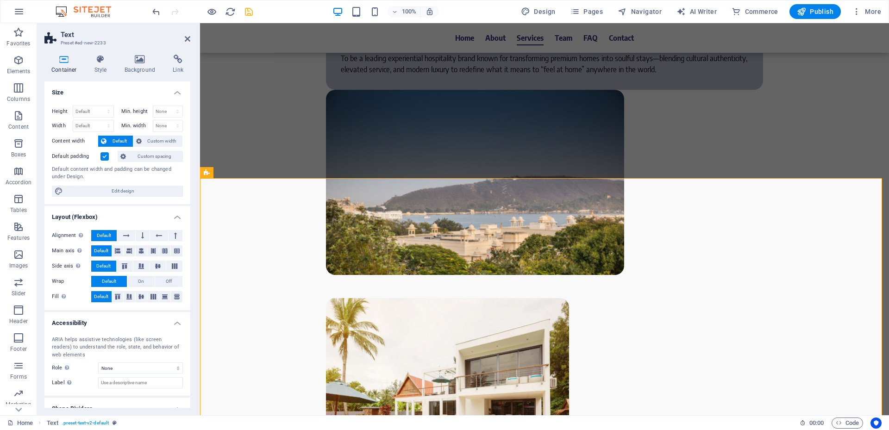
click at [104, 157] on label at bounding box center [104, 156] width 8 height 8
click at [0, 0] on input "Default padding" at bounding box center [0, 0] width 0 height 0
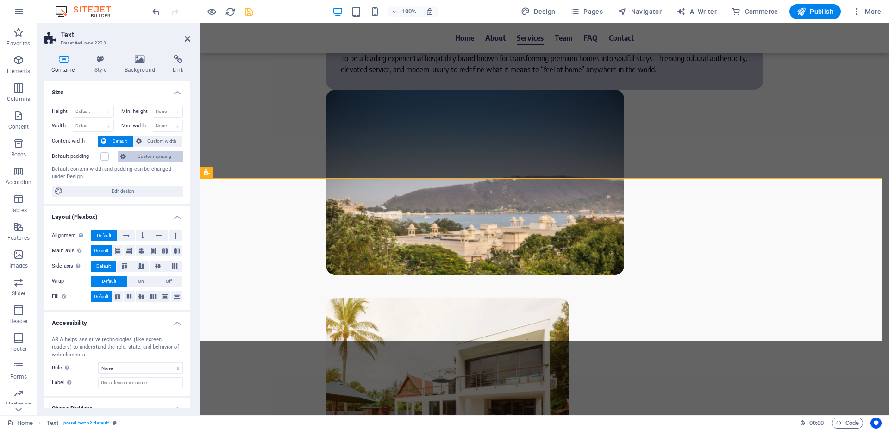
click at [163, 157] on span "Custom spacing" at bounding box center [154, 156] width 51 height 11
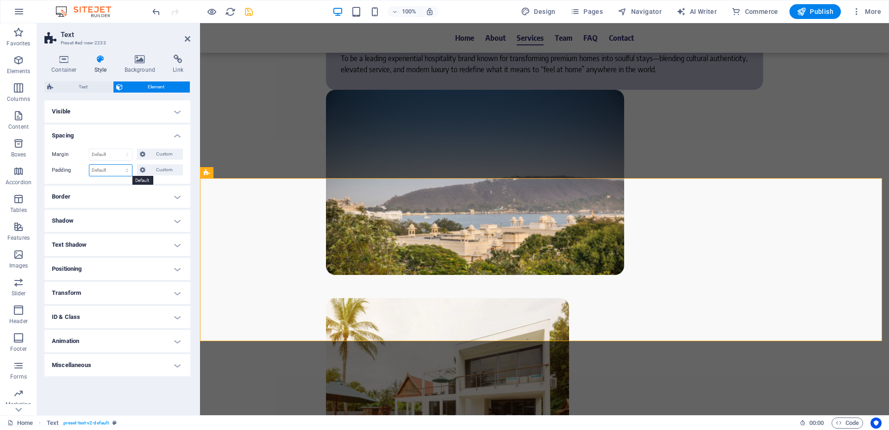
click at [118, 167] on select "Default px rem % vh vw Custom" at bounding box center [110, 170] width 43 height 11
select select "px"
click at [119, 165] on select "Default px rem % vh vw Custom" at bounding box center [110, 170] width 43 height 11
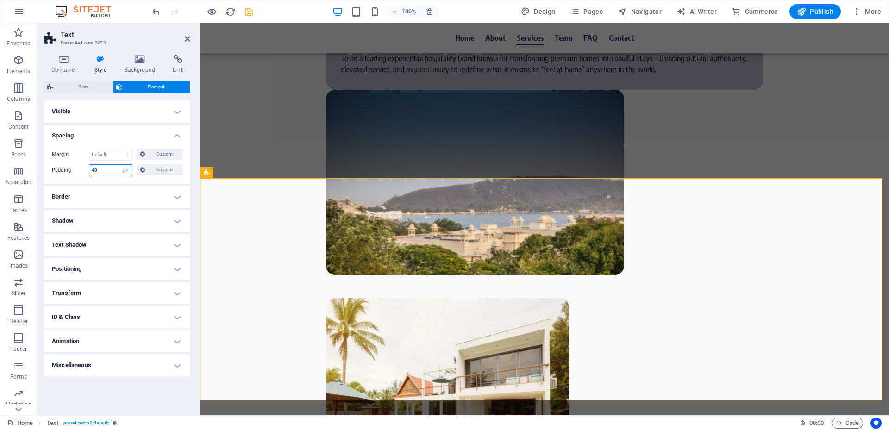
type input "40"
click at [61, 175] on label "Padding" at bounding box center [70, 170] width 37 height 11
click at [236, 172] on button at bounding box center [233, 172] width 11 height 11
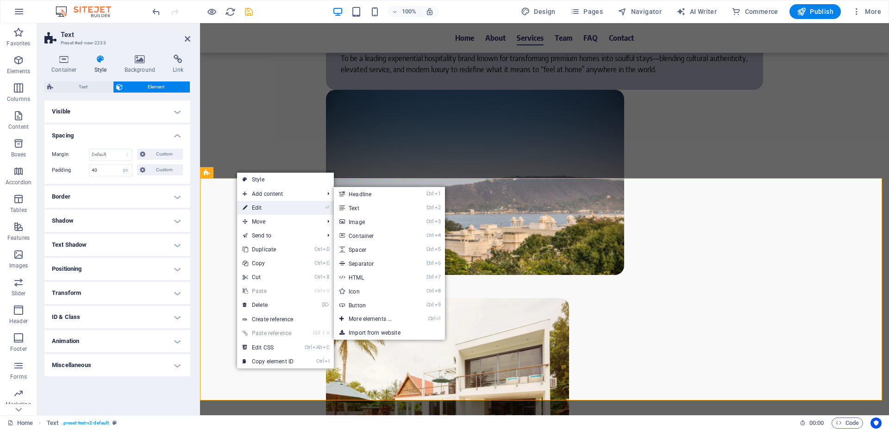
click at [256, 203] on link "⏎ Edit" at bounding box center [268, 208] width 62 height 14
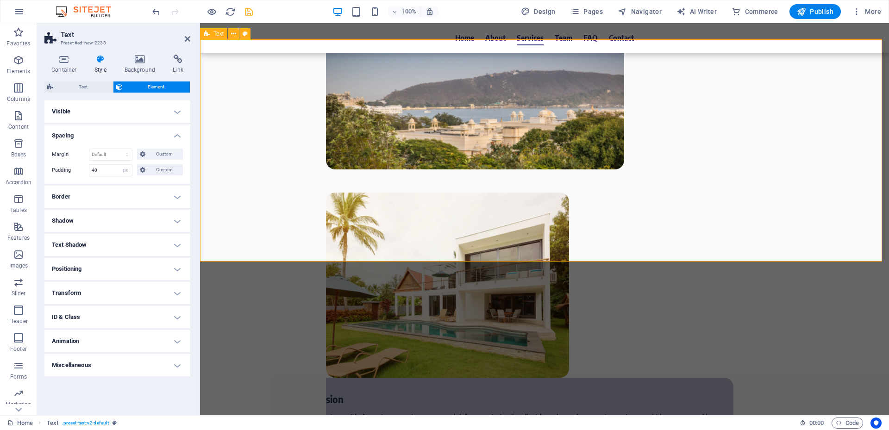
scroll to position [1621, 0]
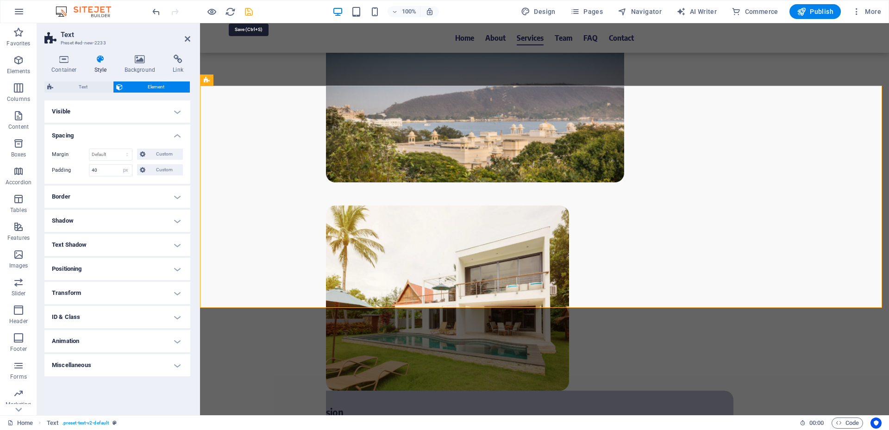
click at [248, 14] on icon "save" at bounding box center [249, 11] width 11 height 11
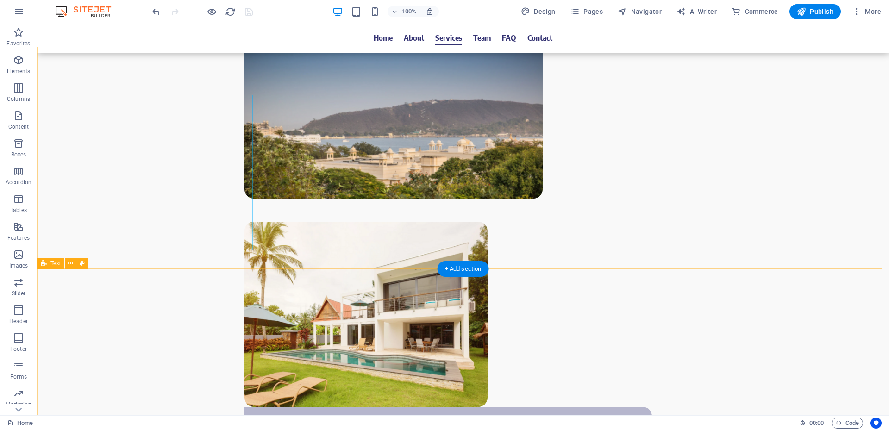
scroll to position [1528, 0]
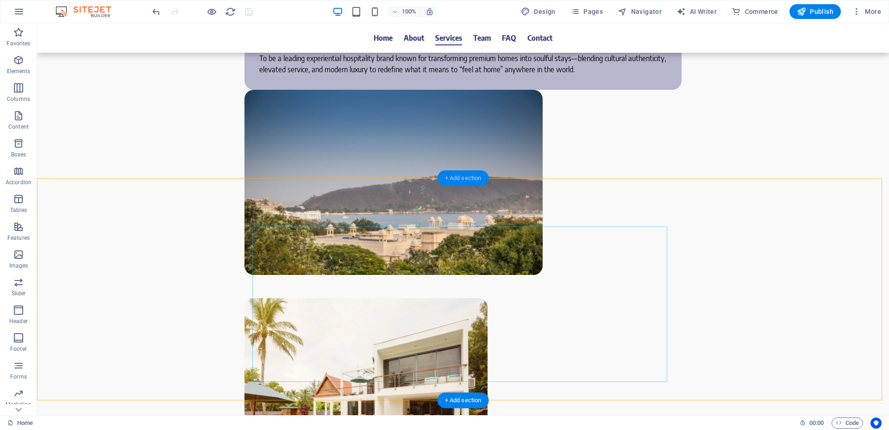
click at [471, 177] on div "+ Add section" at bounding box center [463, 178] width 51 height 16
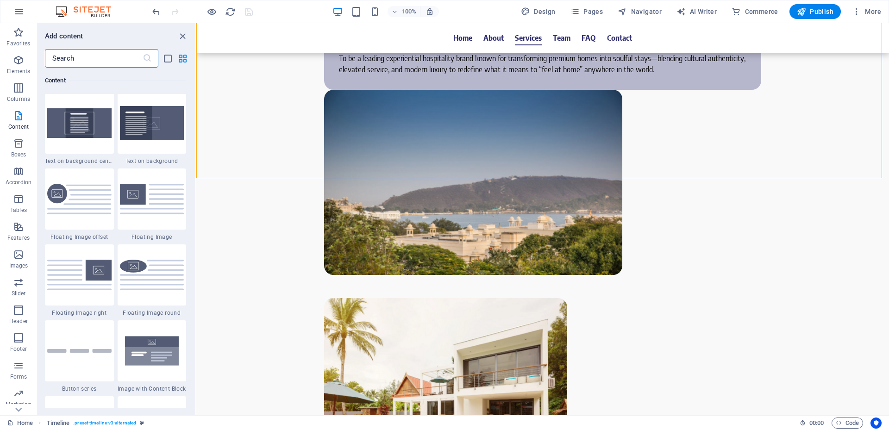
scroll to position [1944, 0]
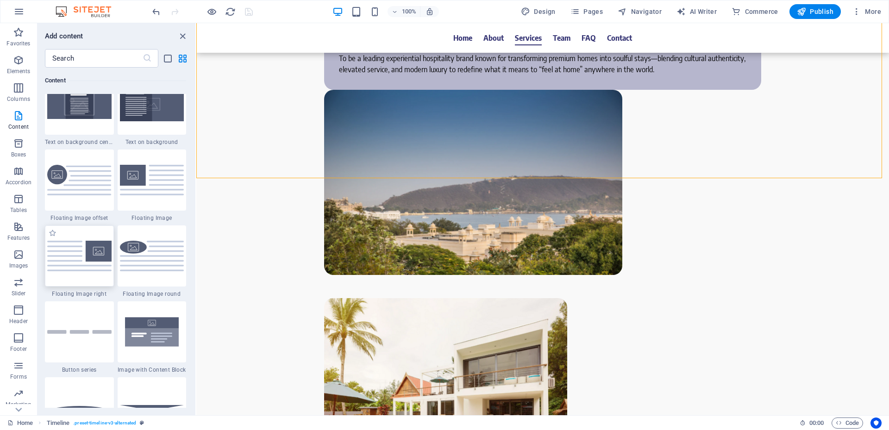
click at [81, 255] on img at bounding box center [79, 256] width 64 height 30
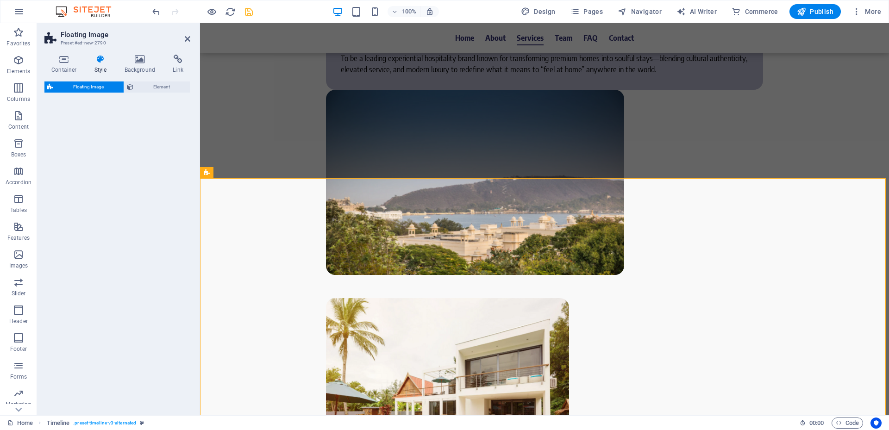
select select "%"
select select "rem"
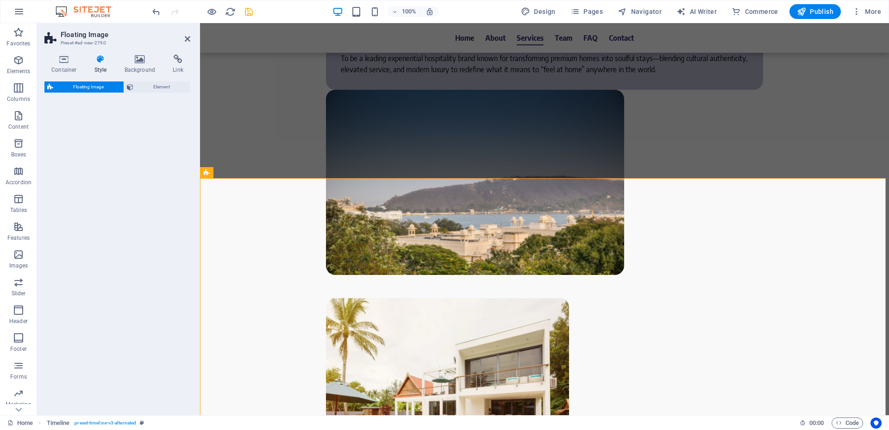
select select "preset-float-container-v3-default-right"
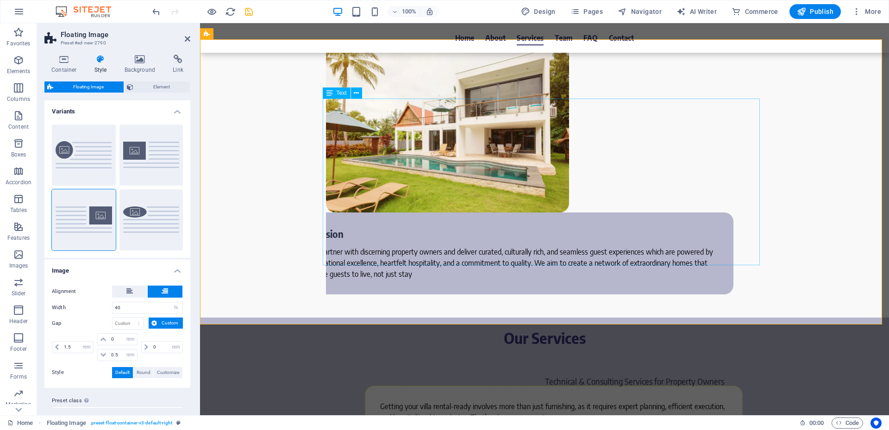
scroll to position [1852, 0]
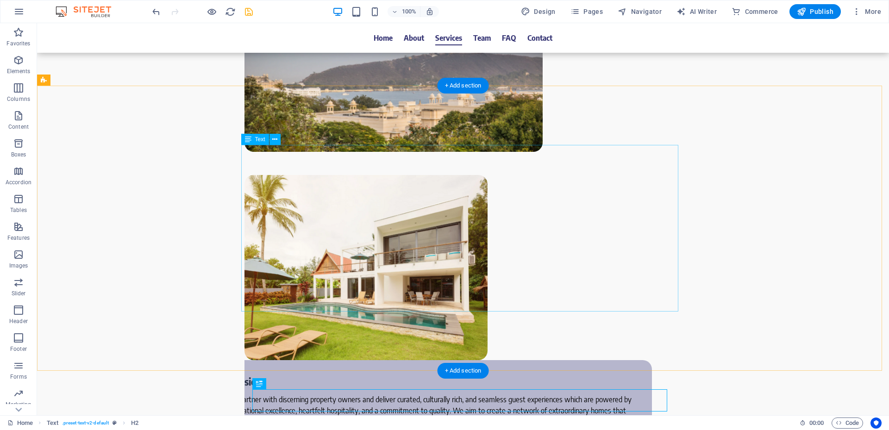
scroll to position [1667, 0]
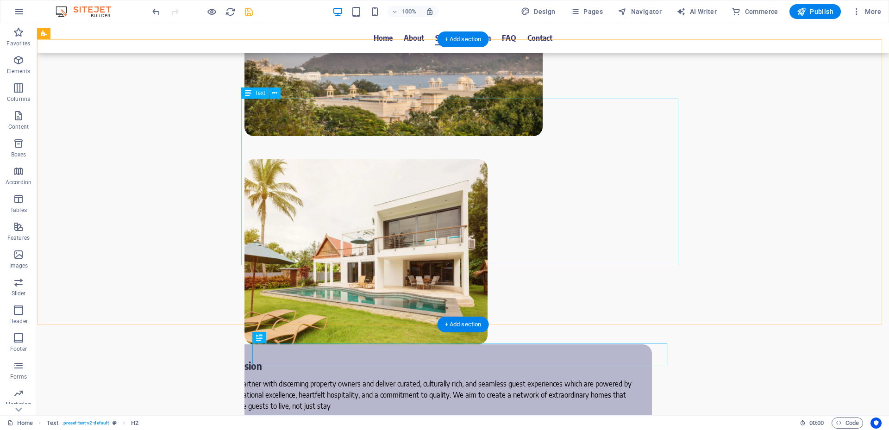
drag, startPoint x: 320, startPoint y: 360, endPoint x: 274, endPoint y: 188, distance: 177.8
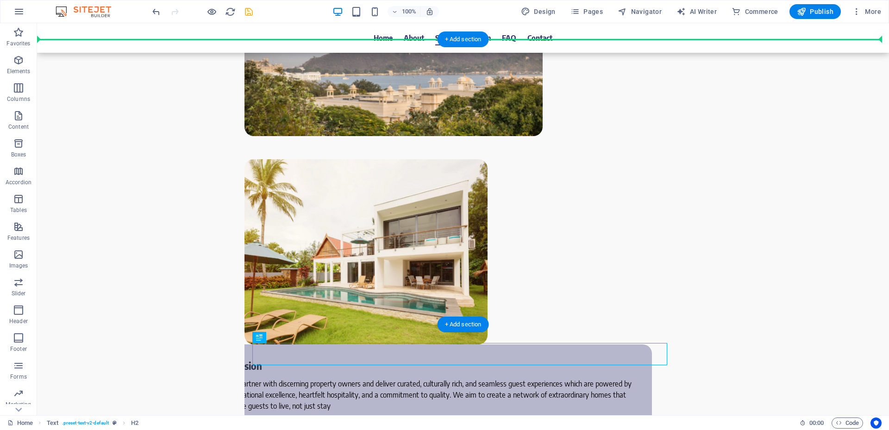
drag, startPoint x: 300, startPoint y: 364, endPoint x: 261, endPoint y: 98, distance: 268.6
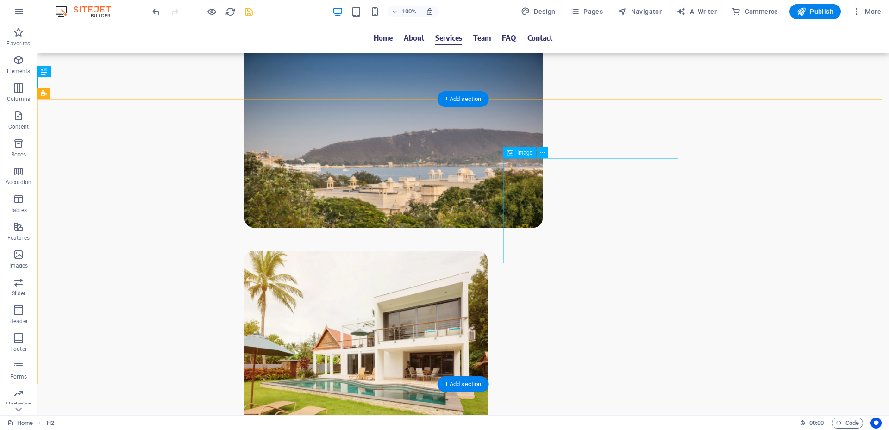
scroll to position [1574, 0]
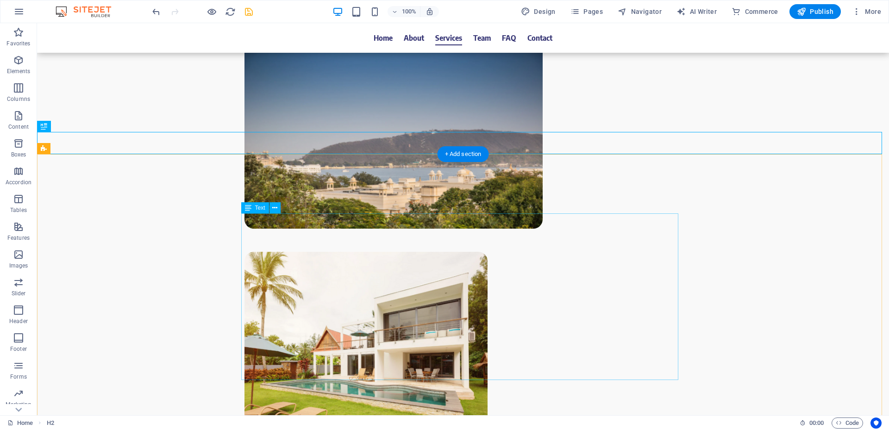
drag, startPoint x: 251, startPoint y: 14, endPoint x: 255, endPoint y: 14, distance: 4.7
click at [251, 14] on icon "save" at bounding box center [249, 11] width 11 height 11
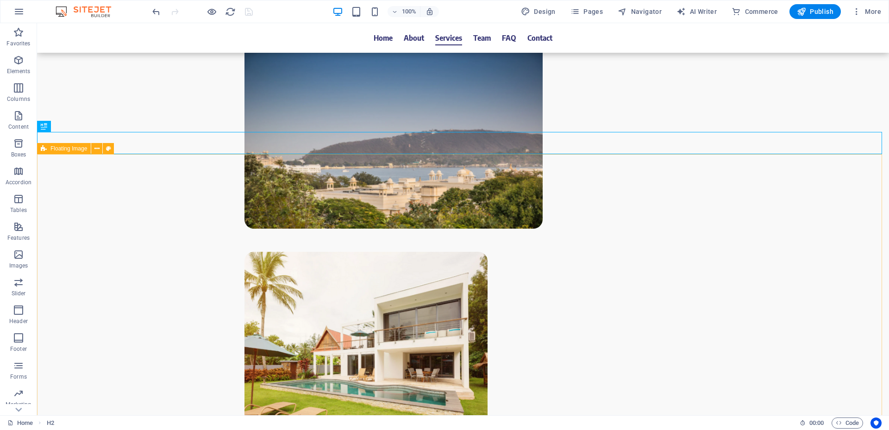
drag, startPoint x: 69, startPoint y: 125, endPoint x: 72, endPoint y: 144, distance: 18.7
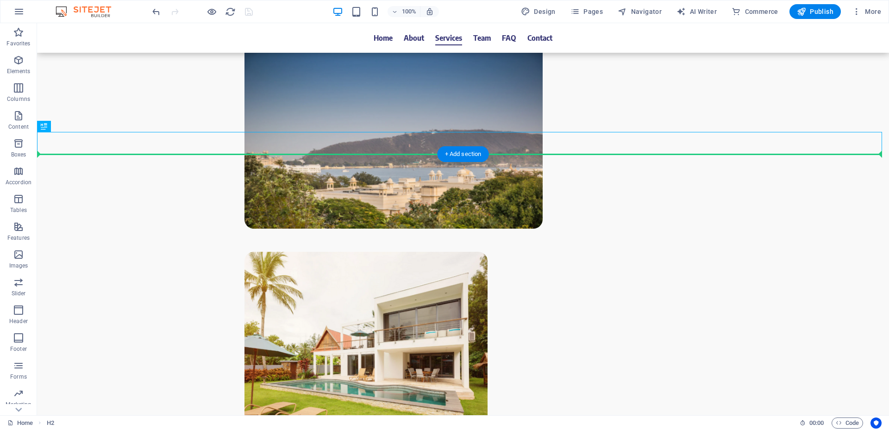
drag, startPoint x: 78, startPoint y: 151, endPoint x: 54, endPoint y: 163, distance: 26.9
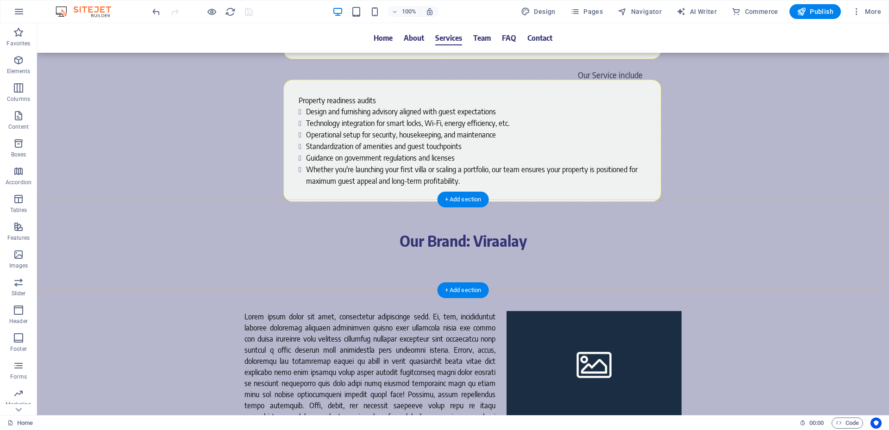
scroll to position [2037, 0]
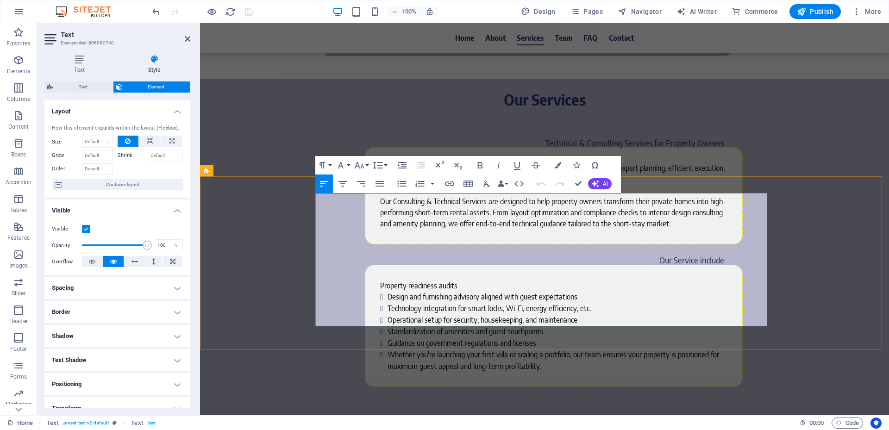
copy div "All our managed villas and apartments are unified under our flagship hospitalit…"
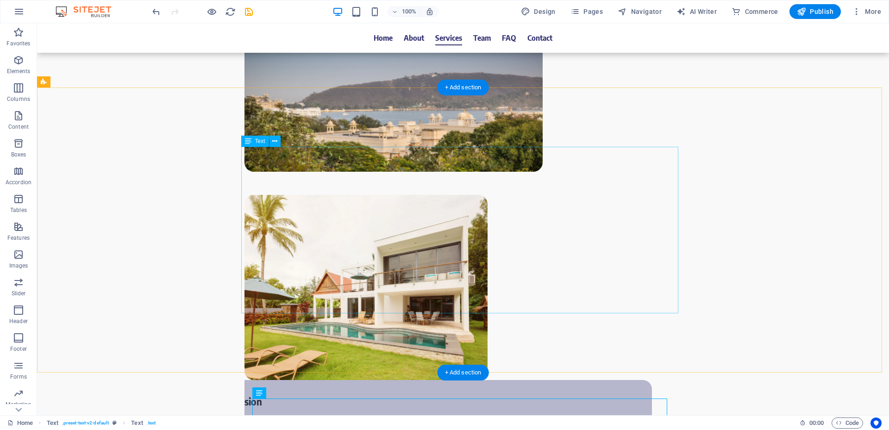
scroll to position [1621, 0]
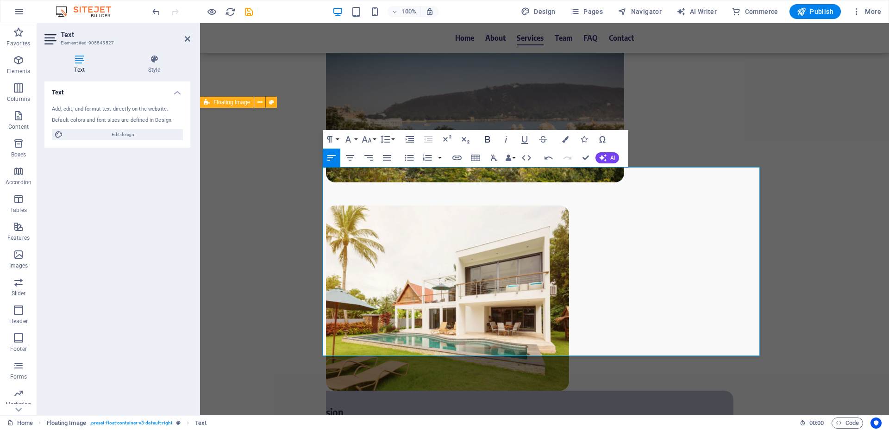
click at [493, 147] on button "Bold" at bounding box center [488, 139] width 18 height 19
